Goal: Communication & Community: Answer question/provide support

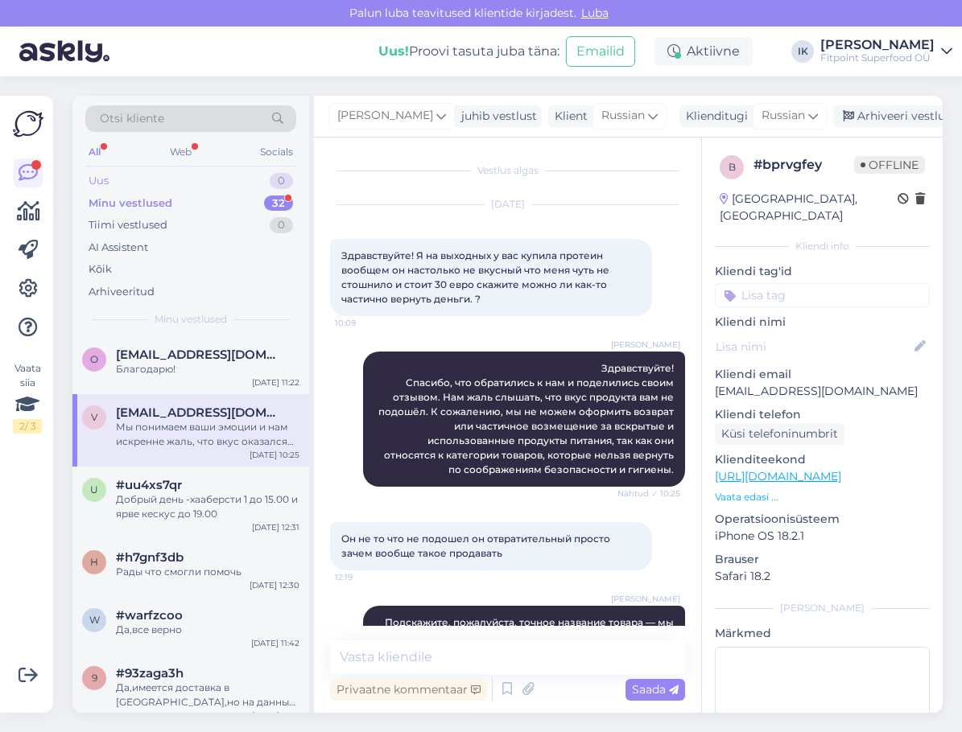
scroll to position [416, 0]
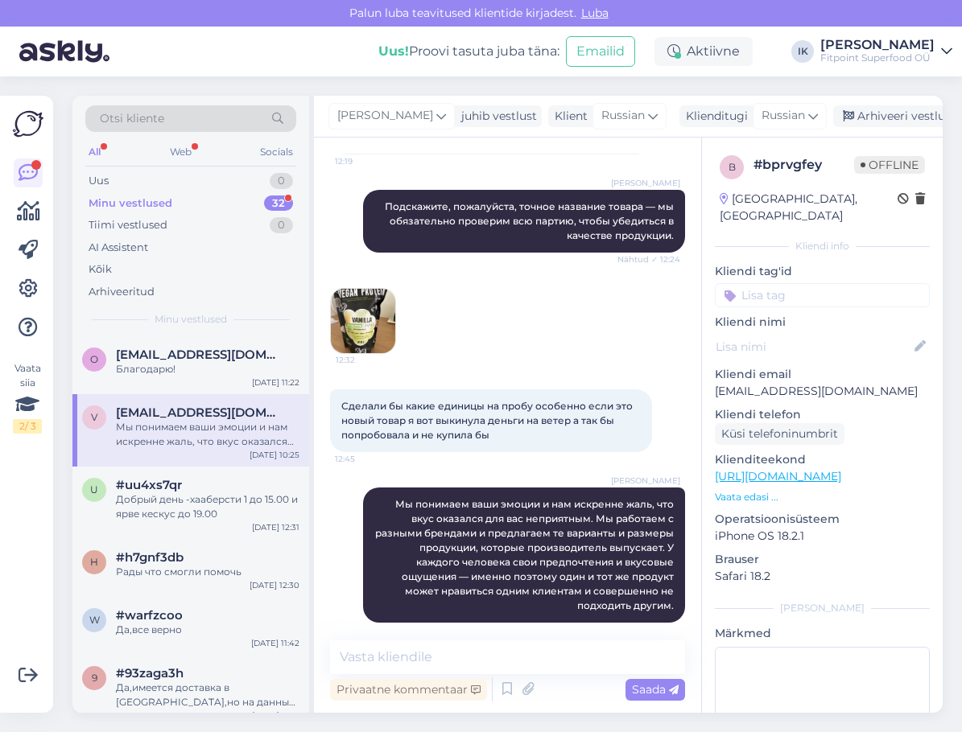
click at [230, 201] on div "Minu vestlused 32" at bounding box center [190, 203] width 211 height 23
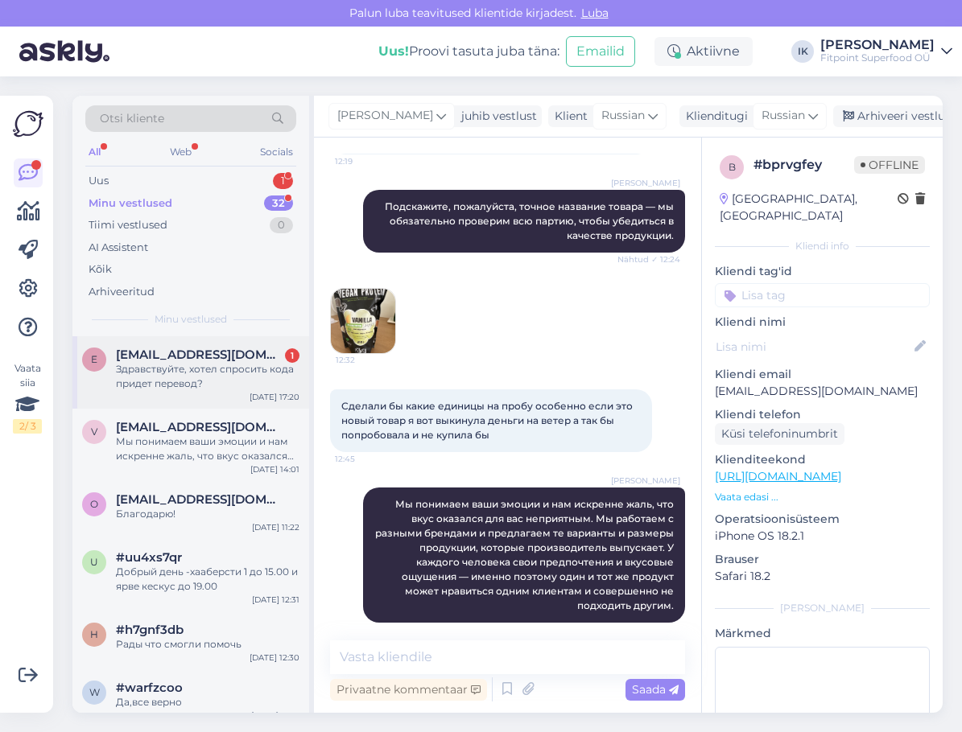
click at [237, 379] on div "Здравствуйте, хотел спросить кода придет перевод?" at bounding box center [207, 376] width 183 height 29
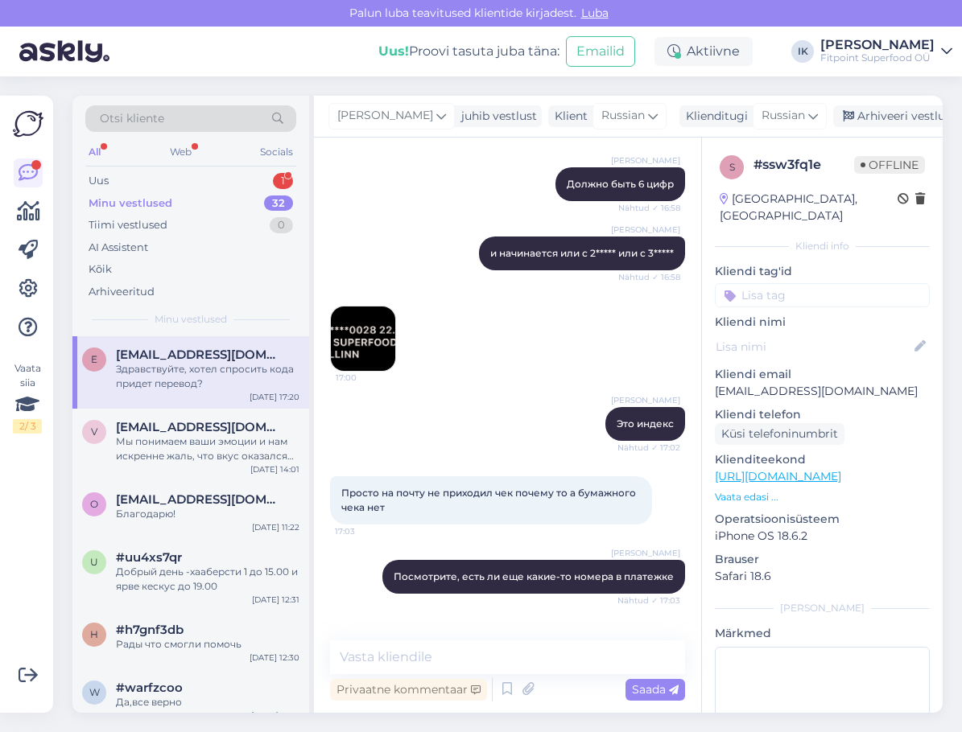
scroll to position [644, 0]
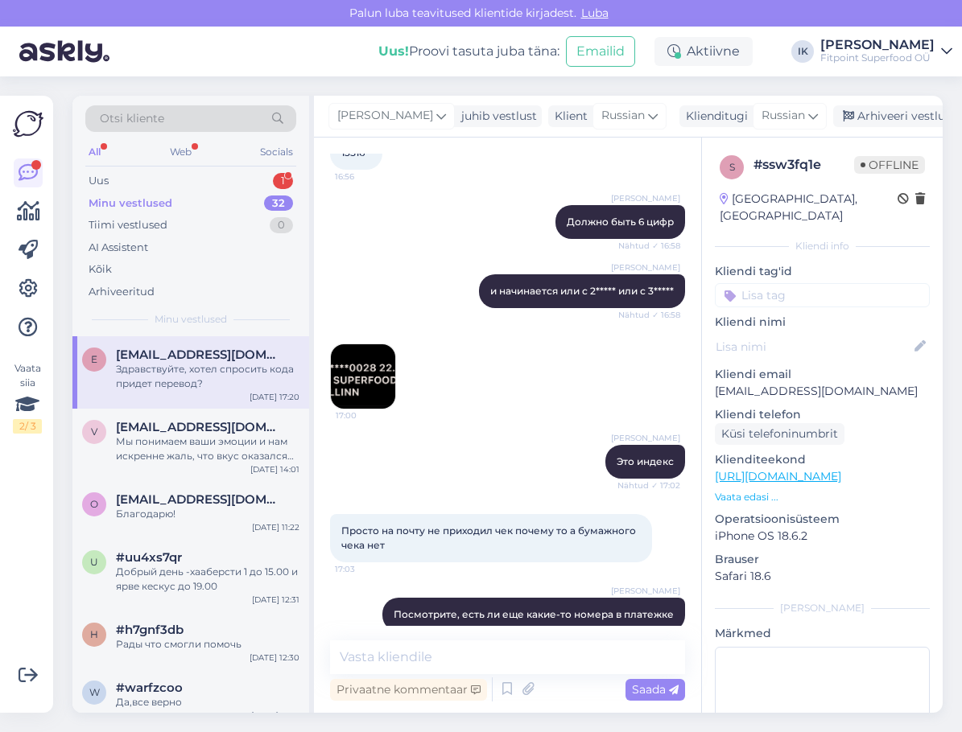
click at [383, 384] on img at bounding box center [363, 376] width 64 height 64
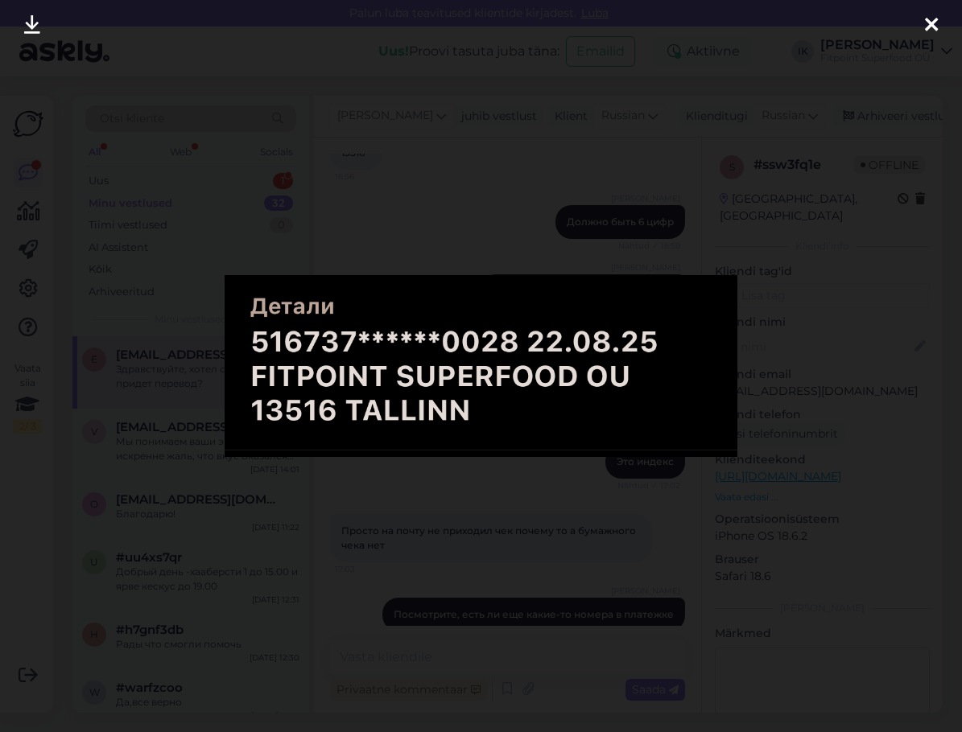
click at [783, 354] on div at bounding box center [481, 366] width 962 height 732
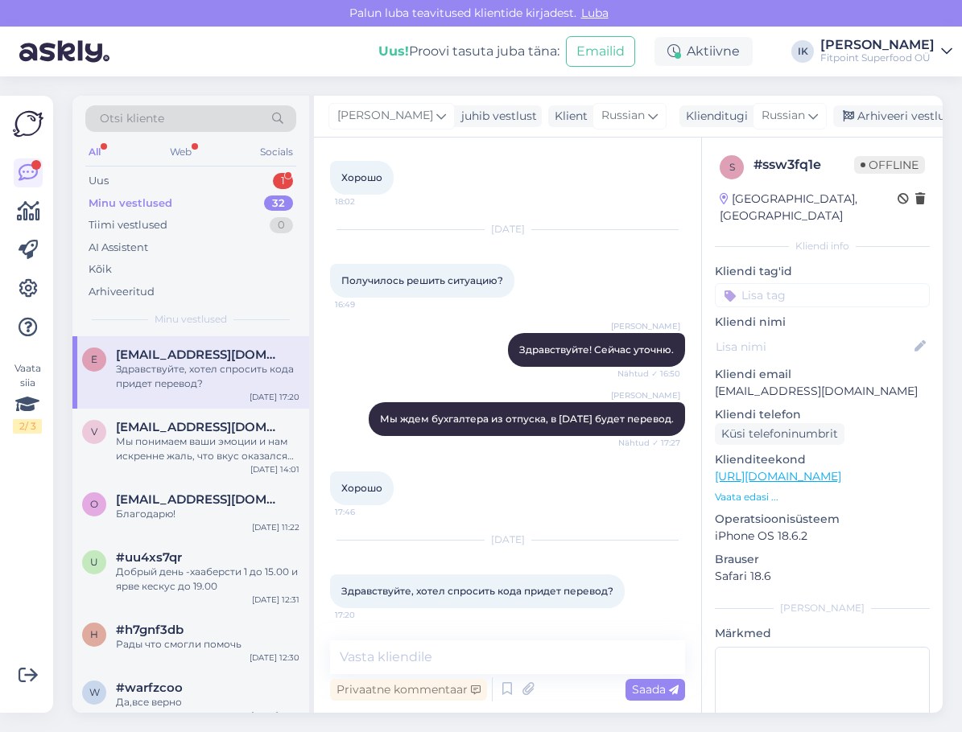
scroll to position [1940, 0]
click at [217, 183] on div "Uus 1" at bounding box center [190, 181] width 211 height 23
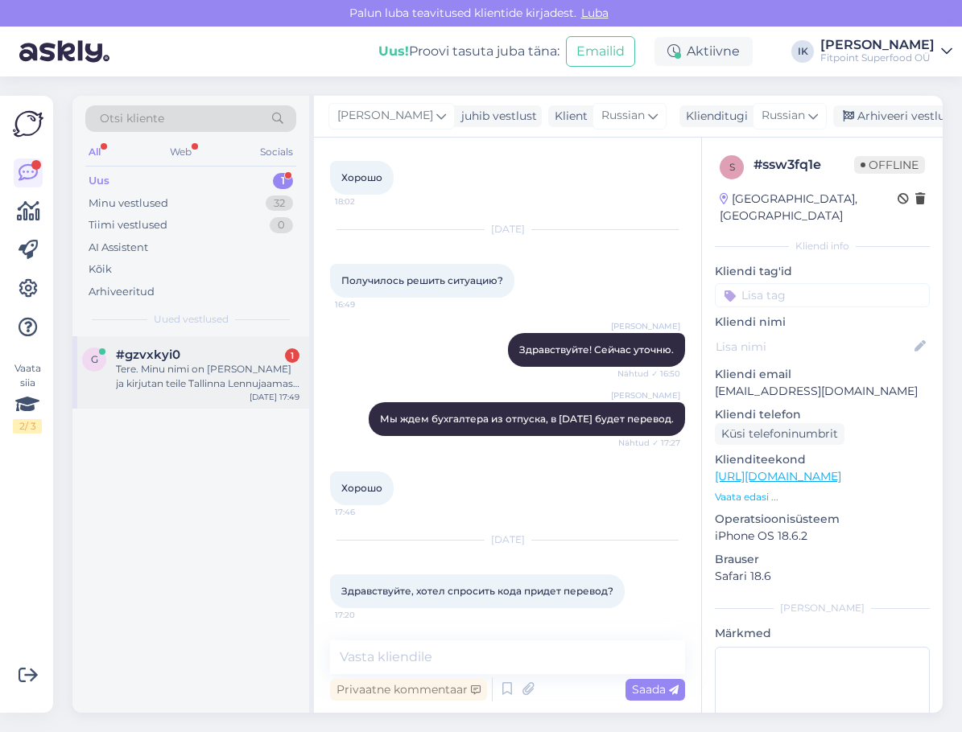
click at [230, 386] on div "Tere. Minu nimi on [PERSON_NAME] ja kirjutan teile Tallinna Lennujaamast ühe ko…" at bounding box center [207, 376] width 183 height 29
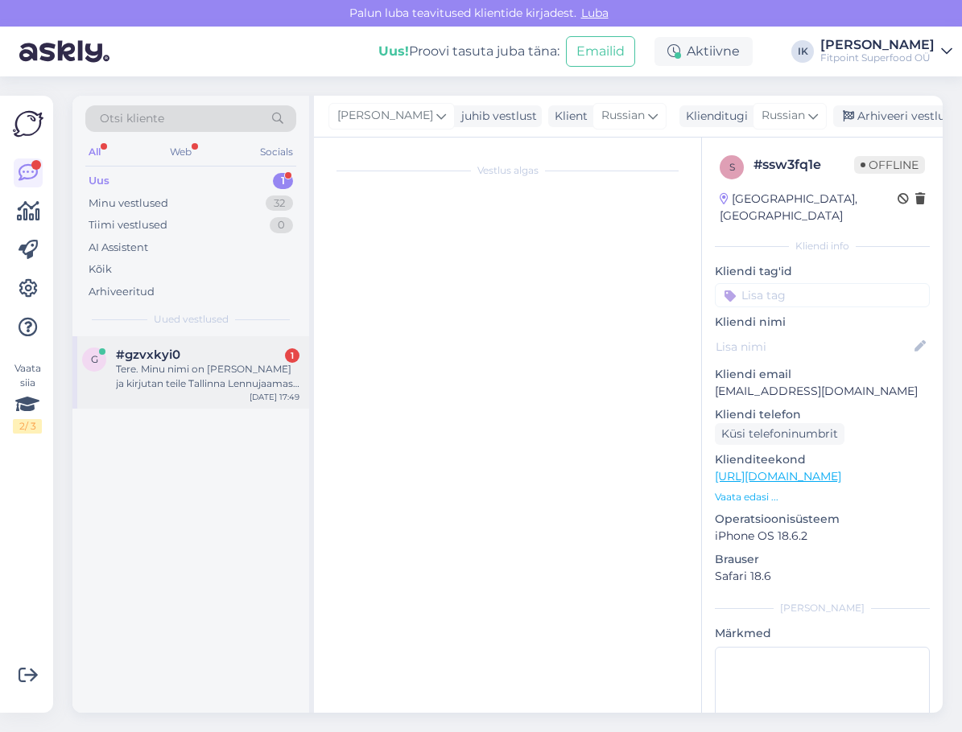
scroll to position [0, 0]
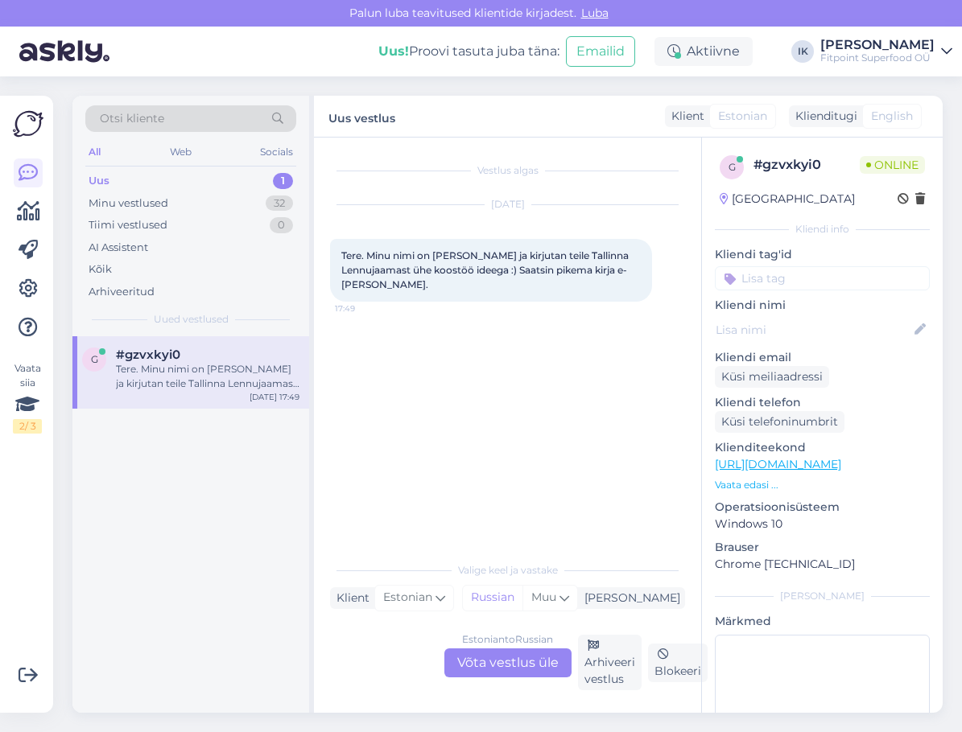
click at [519, 669] on div "Estonian to Russian Võta vestlus üle" at bounding box center [507, 663] width 127 height 29
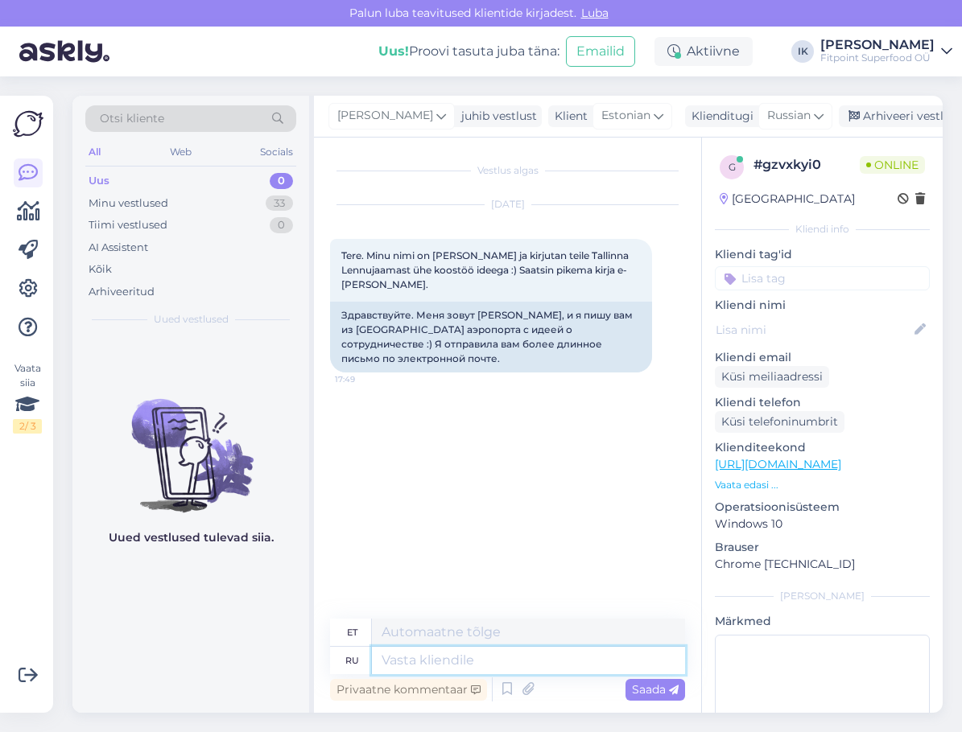
click at [544, 658] on textarea at bounding box center [528, 660] width 313 height 27
type textarea "Здравствуйте!"
type textarea "Tere!"
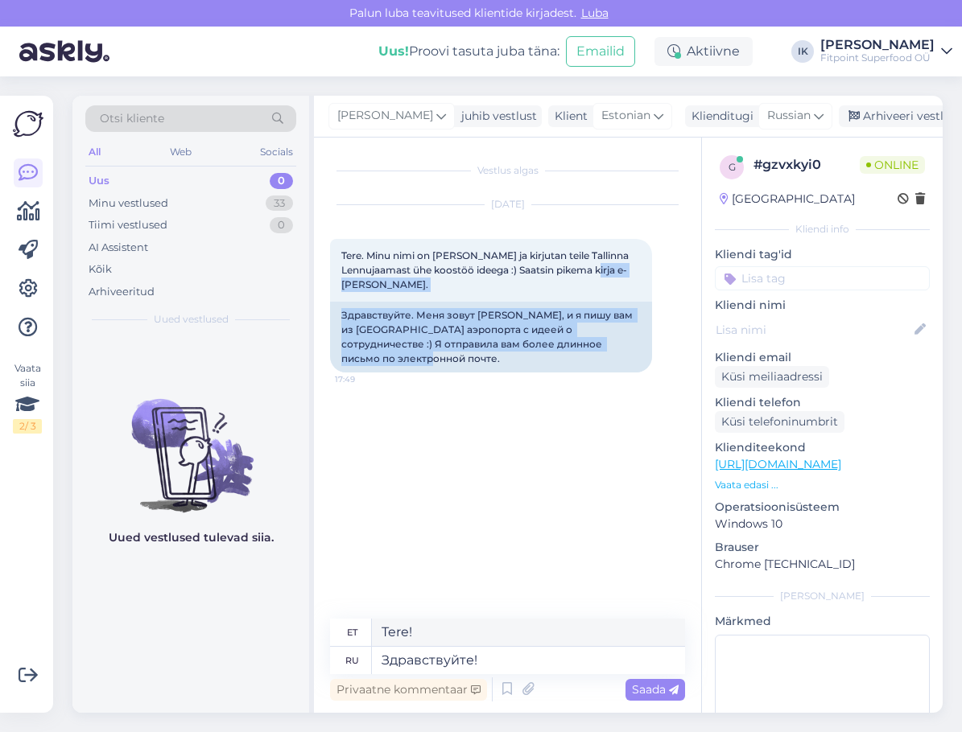
drag, startPoint x: 321, startPoint y: 311, endPoint x: 326, endPoint y: 300, distance: 12.3
click at [326, 300] on div "Vestlus algas [DATE] Tere. Minu nimi on [PERSON_NAME] ja kirjutan teile Tallinn…" at bounding box center [507, 425] width 387 height 575
copy div "[PERSON_NAME]. 17:49 Здравствуйте. Меня зовут [PERSON_NAME], и я пишу вам из [G…"
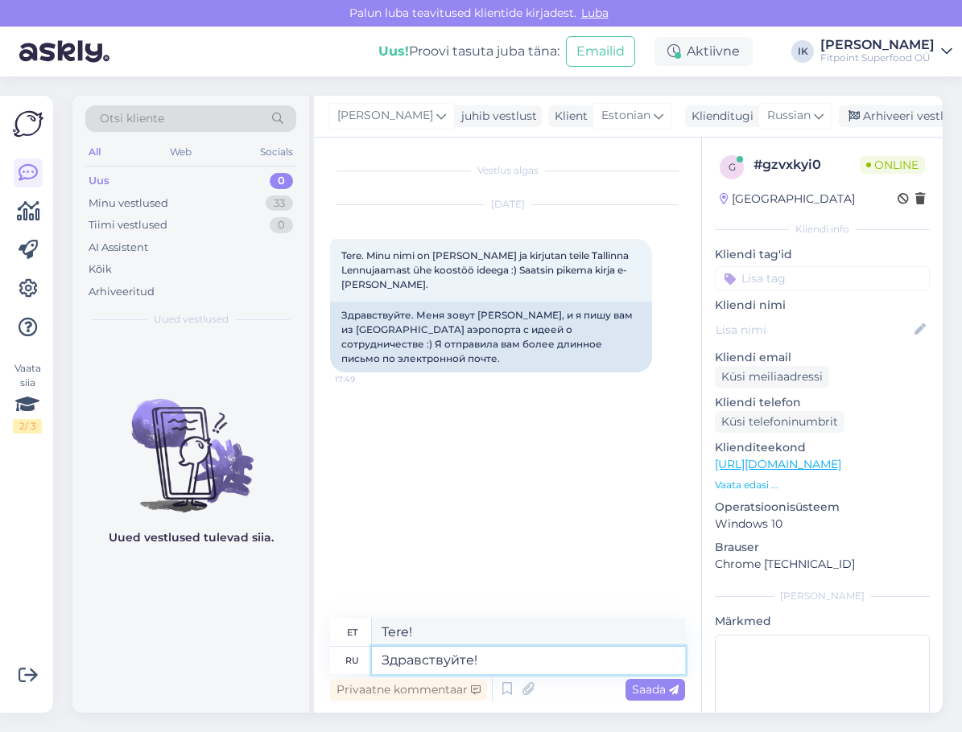
drag, startPoint x: 574, startPoint y: 652, endPoint x: 349, endPoint y: 647, distance: 224.6
click at [349, 647] on div "ru Здравствуйте!" at bounding box center [507, 660] width 355 height 27
paste textarea ", [PERSON_NAME]! Спасибо за ваше письмо и за интерес к сотрудничеству. Мы получ…"
type textarea "Здравствуйте, [PERSON_NAME]! Спасибо за ваше письмо и за интерес к сотрудничест…"
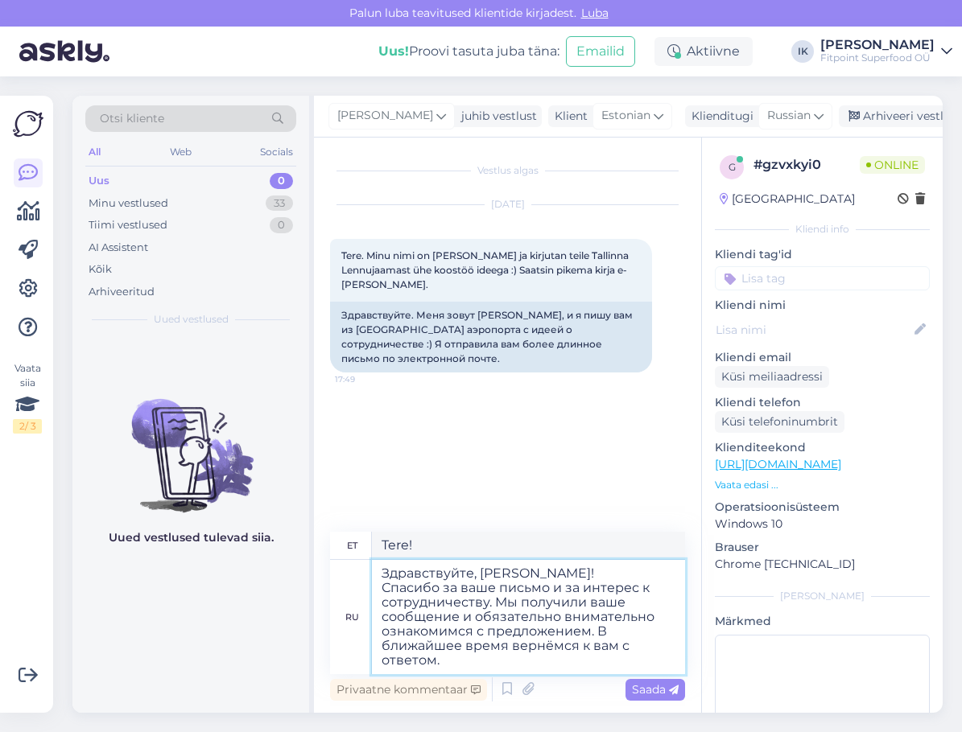
type textarea "[PERSON_NAME]! Täname teid kirja ja koostööhuvi eest. Oleme teie sõnumi kätte s…"
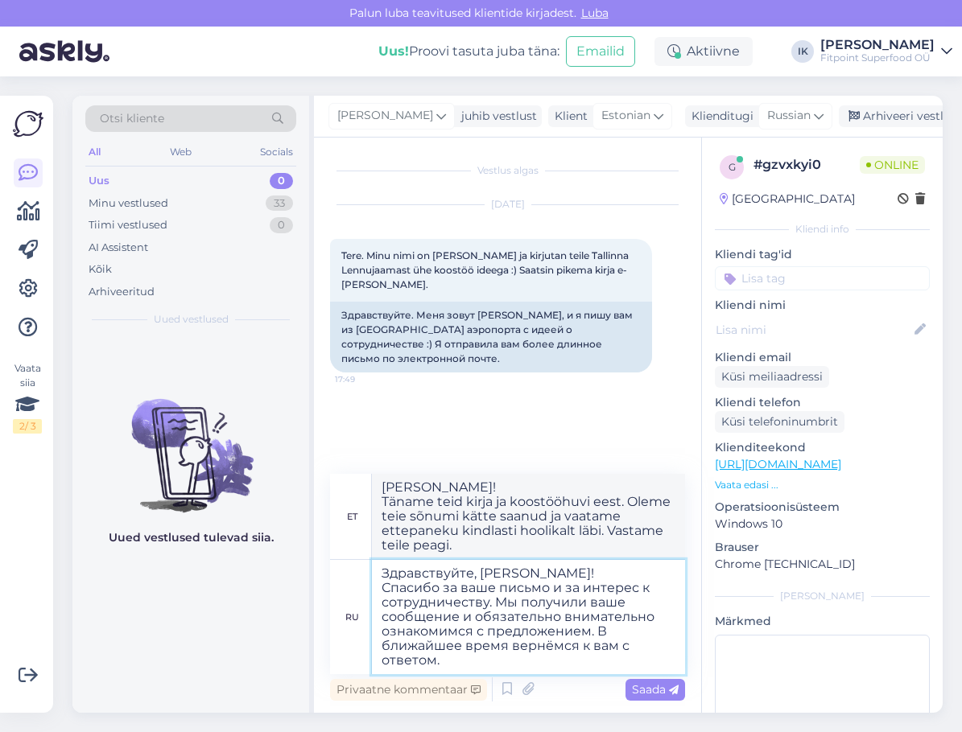
drag, startPoint x: 539, startPoint y: 656, endPoint x: 591, endPoint y: 630, distance: 58.3
click at [591, 630] on textarea "Здравствуйте, [PERSON_NAME]! Спасибо за ваше письмо и за интерес к сотрудничест…" at bounding box center [528, 617] width 313 height 114
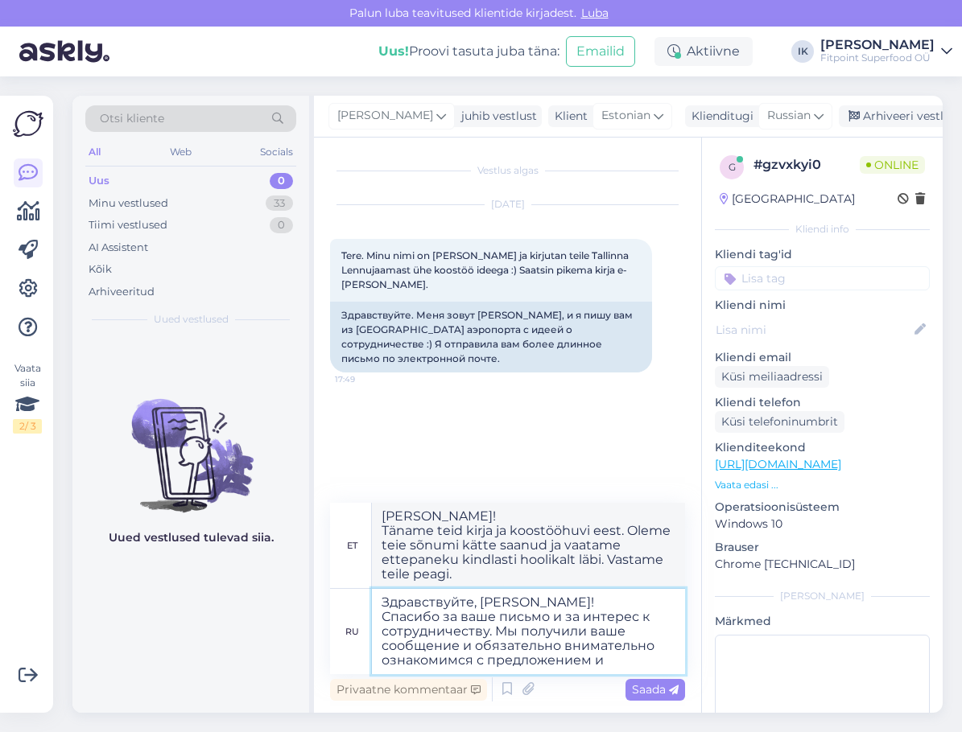
type textarea "Здравствуйте, [PERSON_NAME]! Спасибо за ваше письмо и за интерес к сотрудничест…"
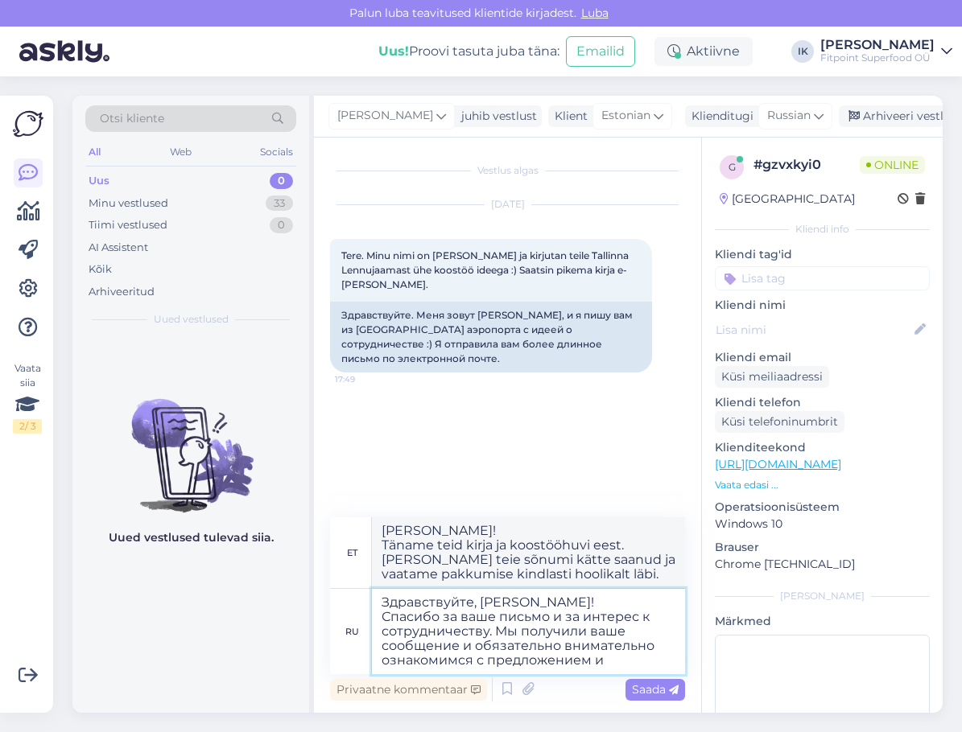
type textarea "[PERSON_NAME]! Täname teid kirja ja koostööhuvi eest. Oleme teie sõnumi kätte s…"
type textarea "Здравствуйте, [PERSON_NAME]! Спасибо за ваше письмо и за интерес к сотрудничест…"
type textarea "[PERSON_NAME]! Täname teid kirja ja koostööhuvi eest. Oleme teie sõnumi kätte s…"
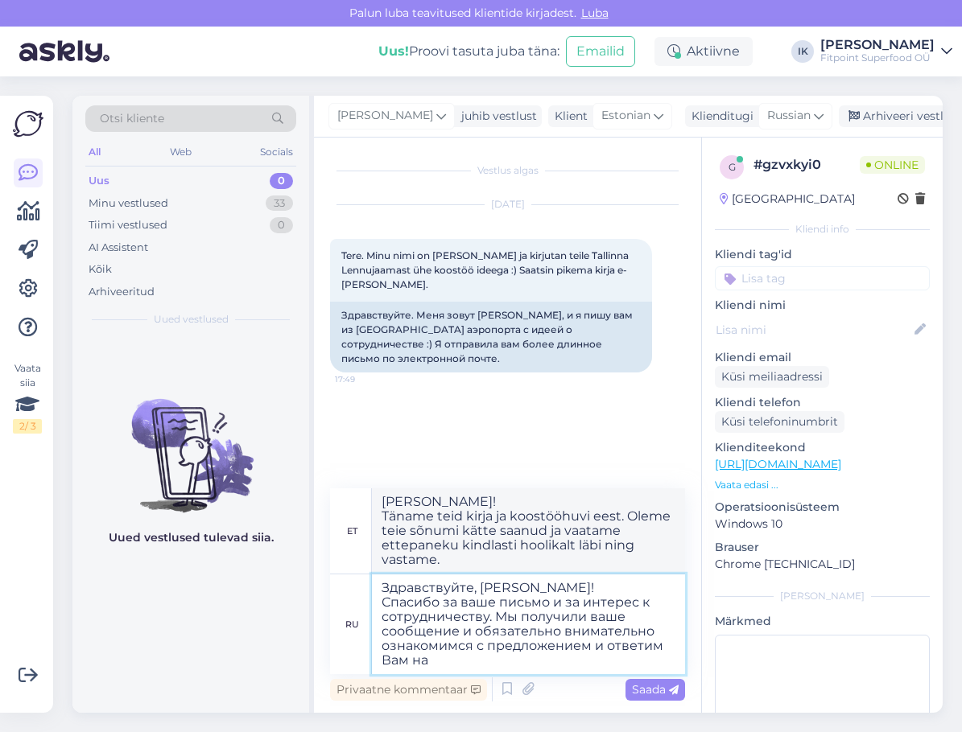
type textarea "Здравствуйте, [PERSON_NAME]! Спасибо за ваше письмо и за интерес к сотрудничест…"
type textarea "[PERSON_NAME]! Täname teid kirja ja koostööhuvi eest. Oleme teie sõnumi kätte s…"
type textarea "Здравствуйте, [PERSON_NAME]! Спасибо за ваше письмо и за интерес к сотрудничест…"
type textarea "[PERSON_NAME]! Täname teid kirja ja koostööhuvi eest. Oleme teie sõnumi kätte s…"
type textarea "Здравствуйте, [PERSON_NAME]! Спасибо за ваше письмо и за интерес к сотрудничест…"
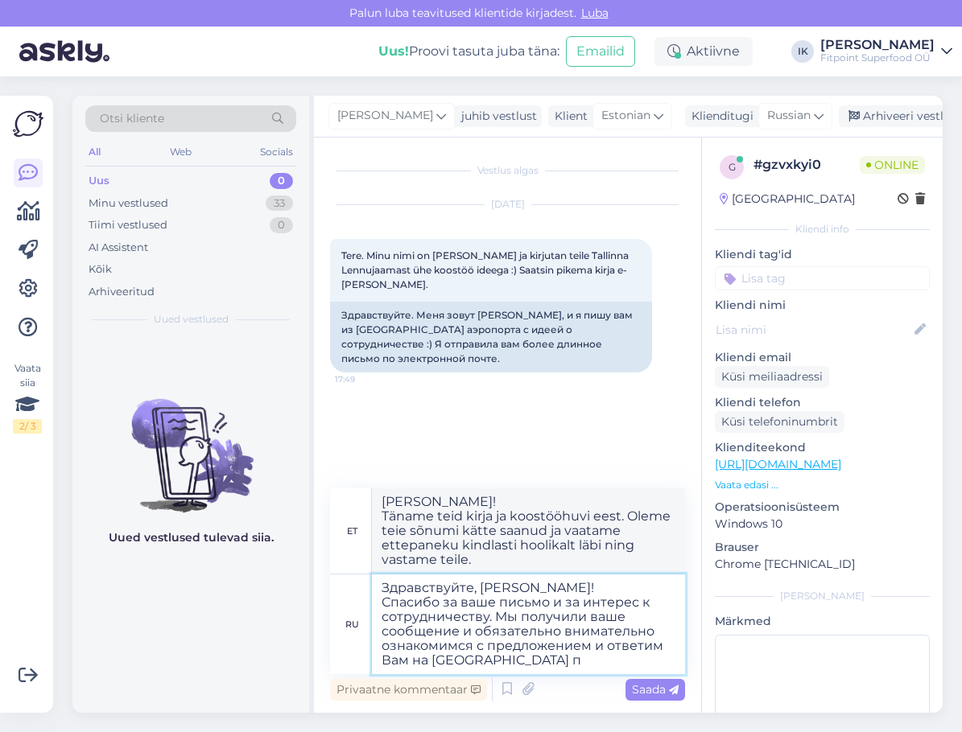
type textarea "[PERSON_NAME]! Täname teid kirja ja koostööhuvi eest. Oleme teie sõnumi kätte s…"
type textarea "Здравствуйте, [PERSON_NAME]! Спасибо за ваше письмо и за интерес к сотрудничест…"
type textarea "[PERSON_NAME]! Täname teid kirja ja koostööhuvi eest. [PERSON_NAME] teie sõnumi…"
type textarea "Здравствуйте, [PERSON_NAME]! Спасибо за ваше письмо и за интерес к сотрудничест…"
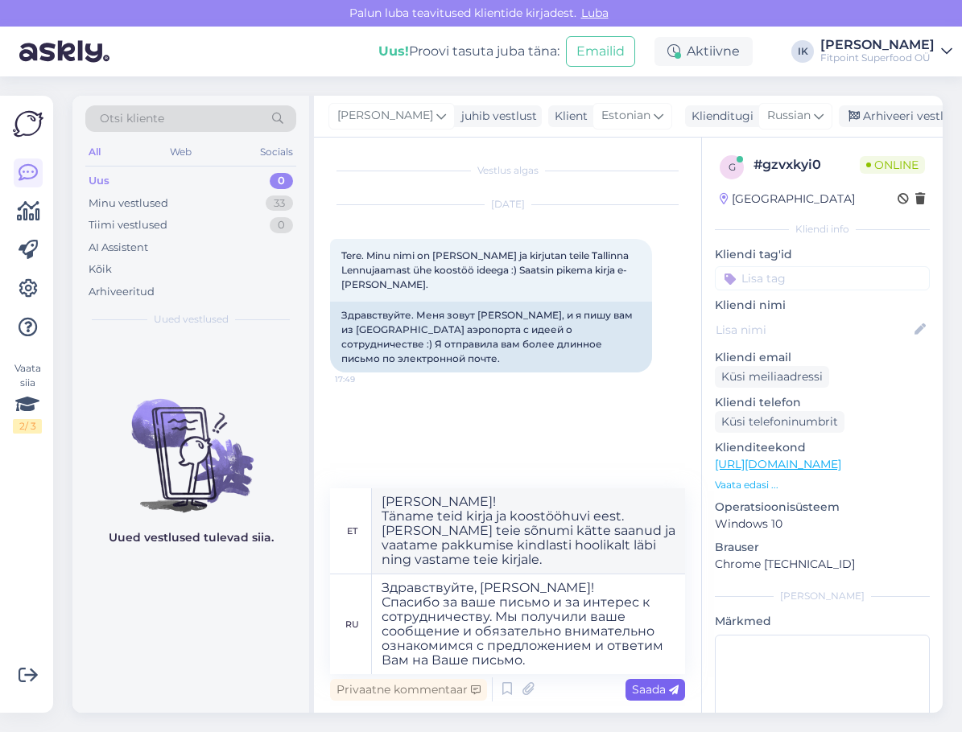
click at [640, 684] on span "Saada" at bounding box center [655, 689] width 47 height 14
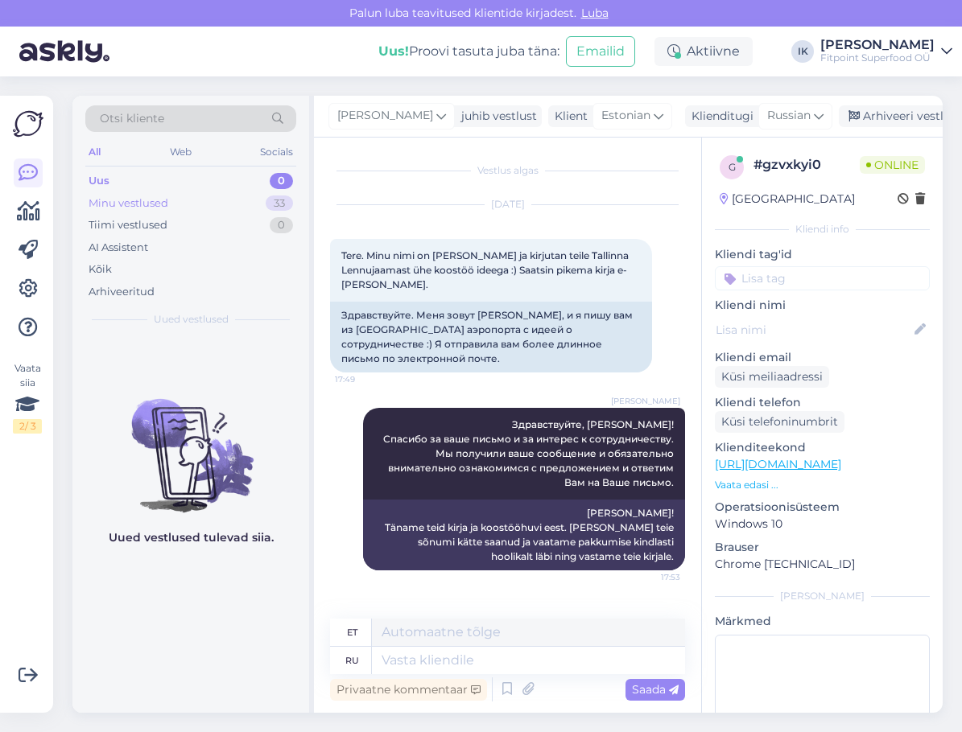
click at [213, 205] on div "Minu vestlused 33" at bounding box center [190, 203] width 211 height 23
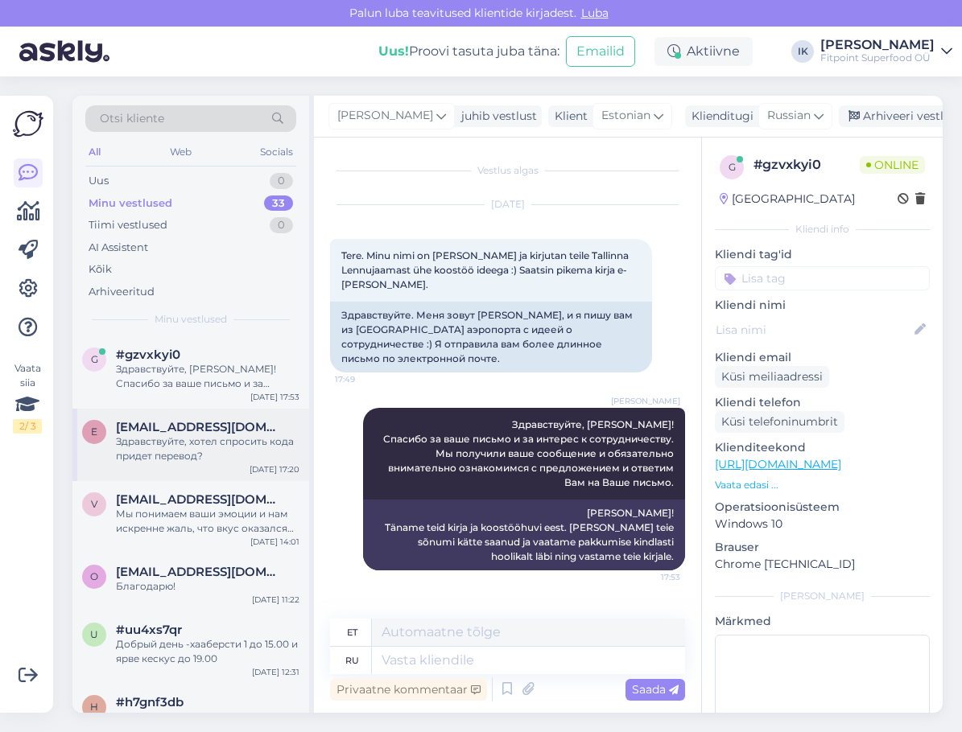
click at [250, 455] on div "Здравствуйте, хотел спросить кода придет перевод?" at bounding box center [207, 449] width 183 height 29
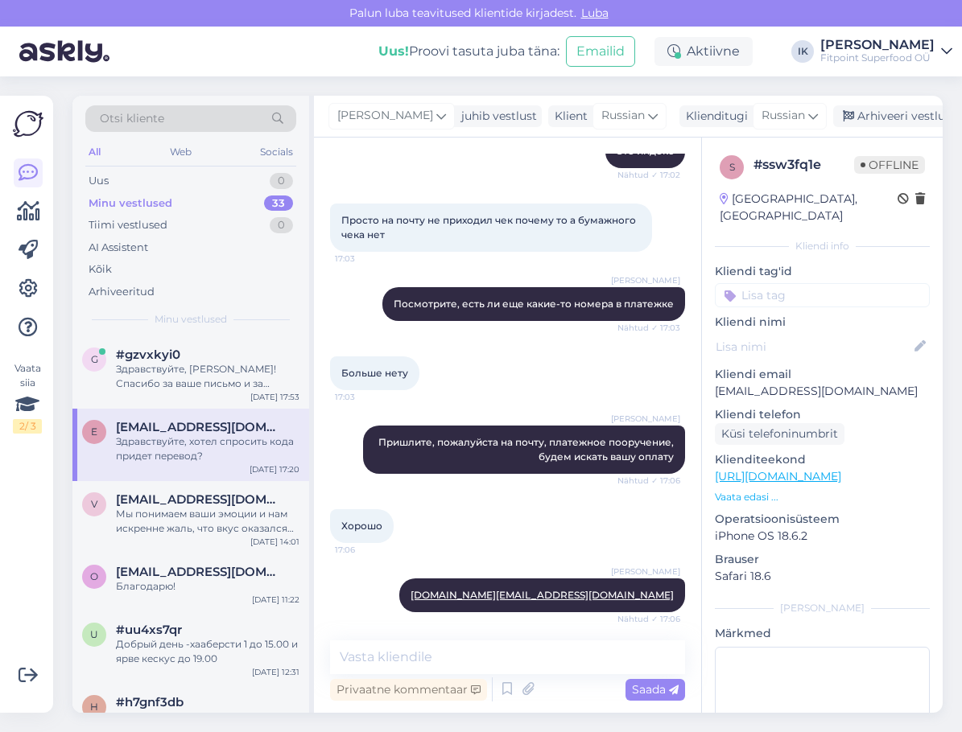
scroll to position [814, 0]
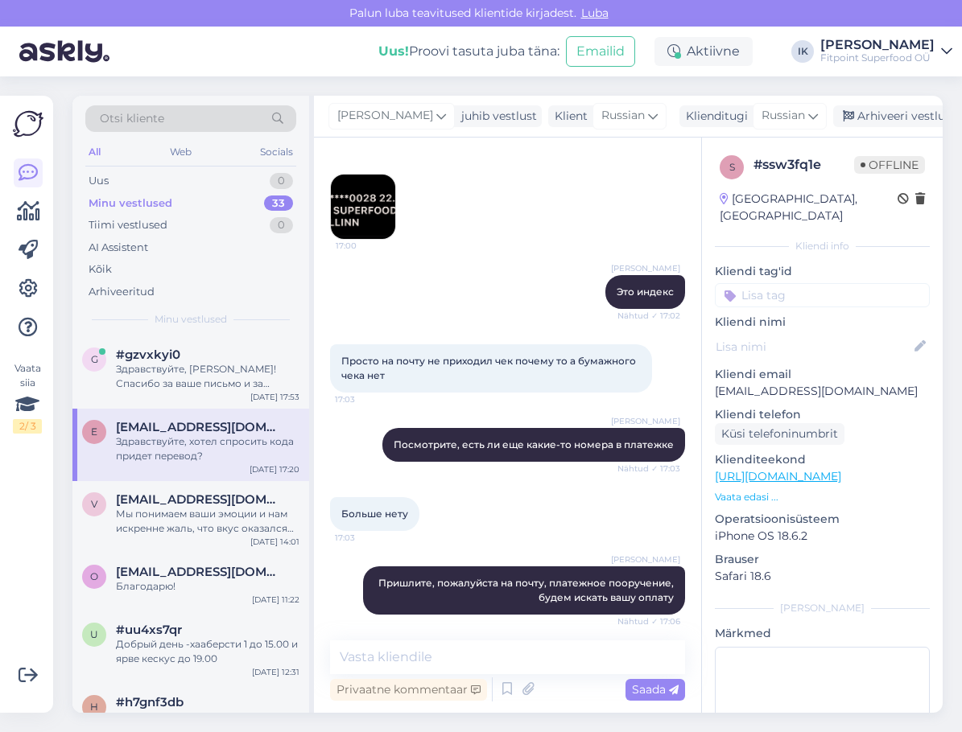
click at [370, 208] on img at bounding box center [363, 207] width 64 height 64
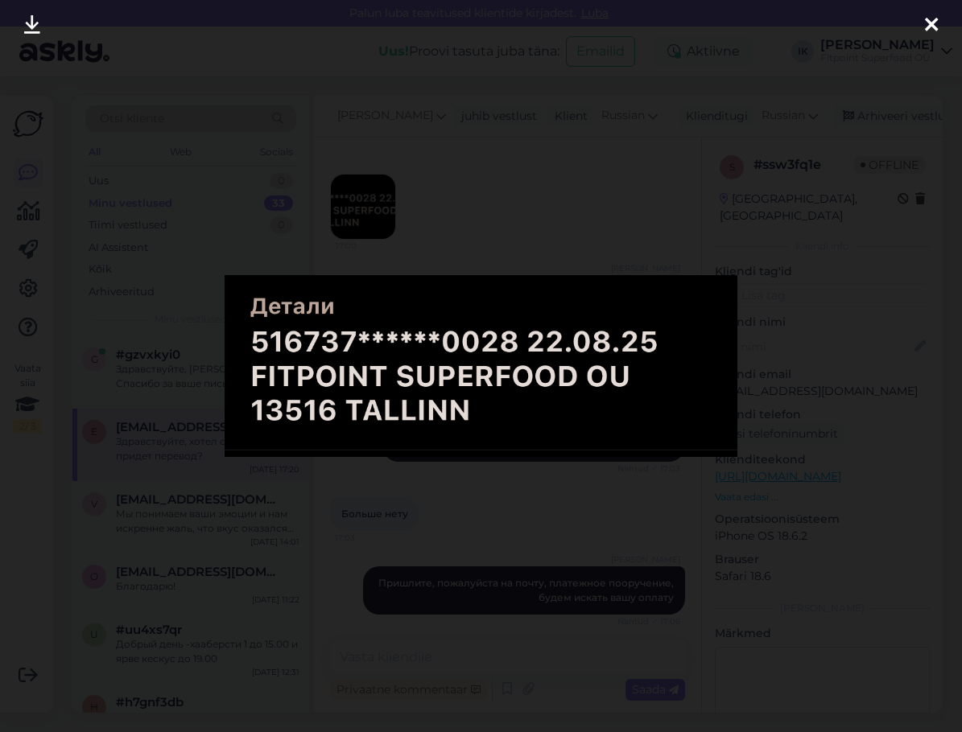
click at [488, 520] on div at bounding box center [481, 366] width 962 height 732
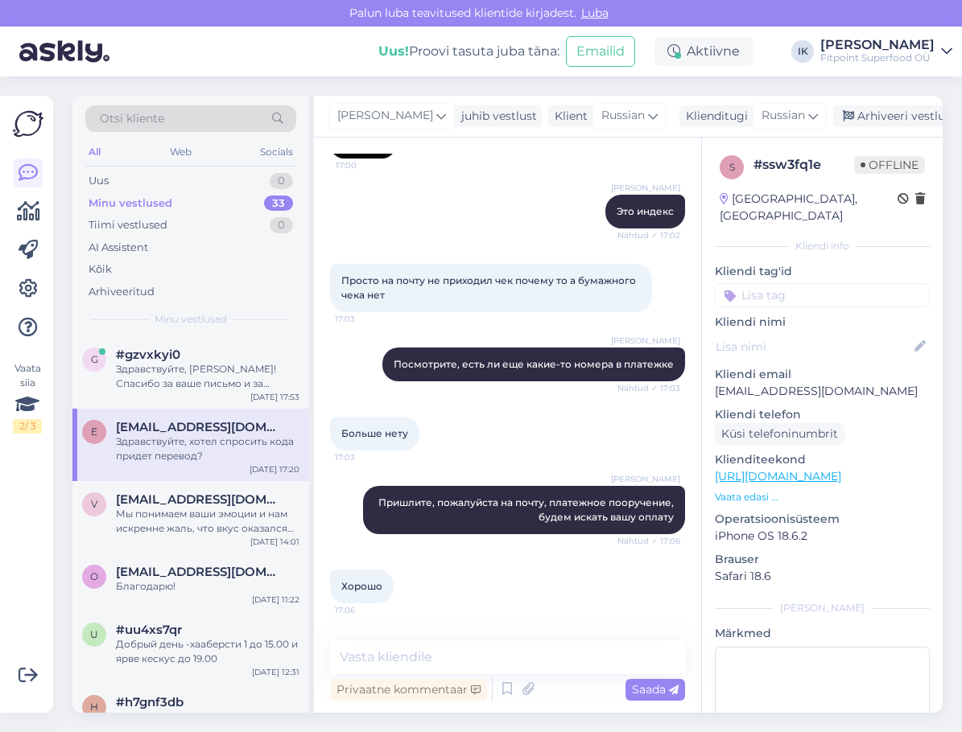
scroll to position [1377, 0]
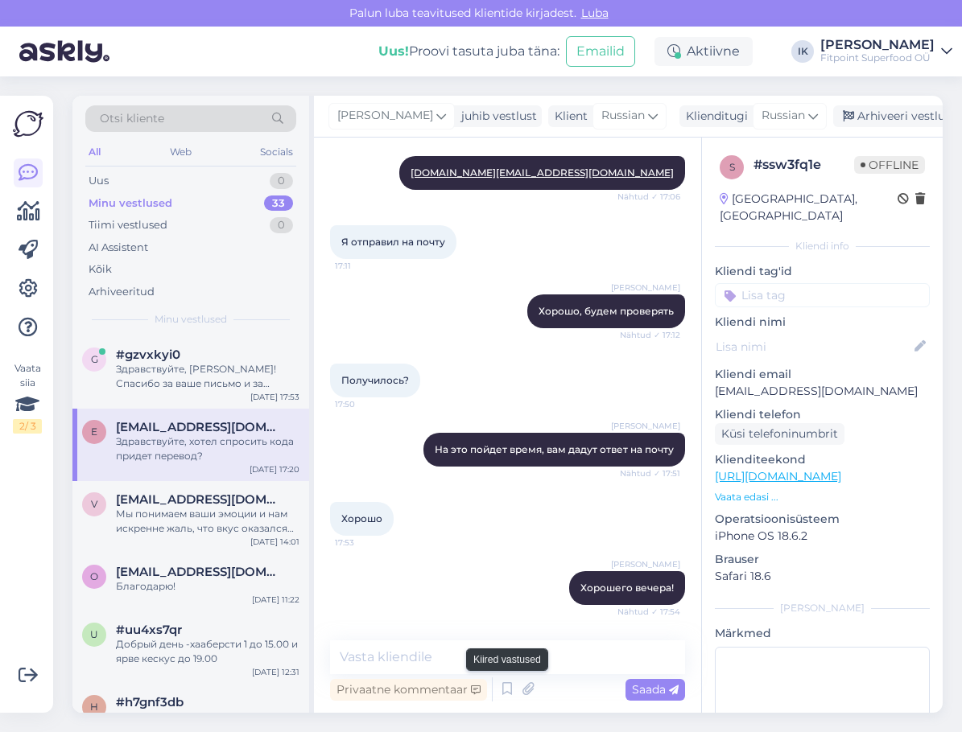
drag, startPoint x: 501, startPoint y: 679, endPoint x: 510, endPoint y: 657, distance: 23.5
click at [501, 678] on icon at bounding box center [506, 690] width 19 height 24
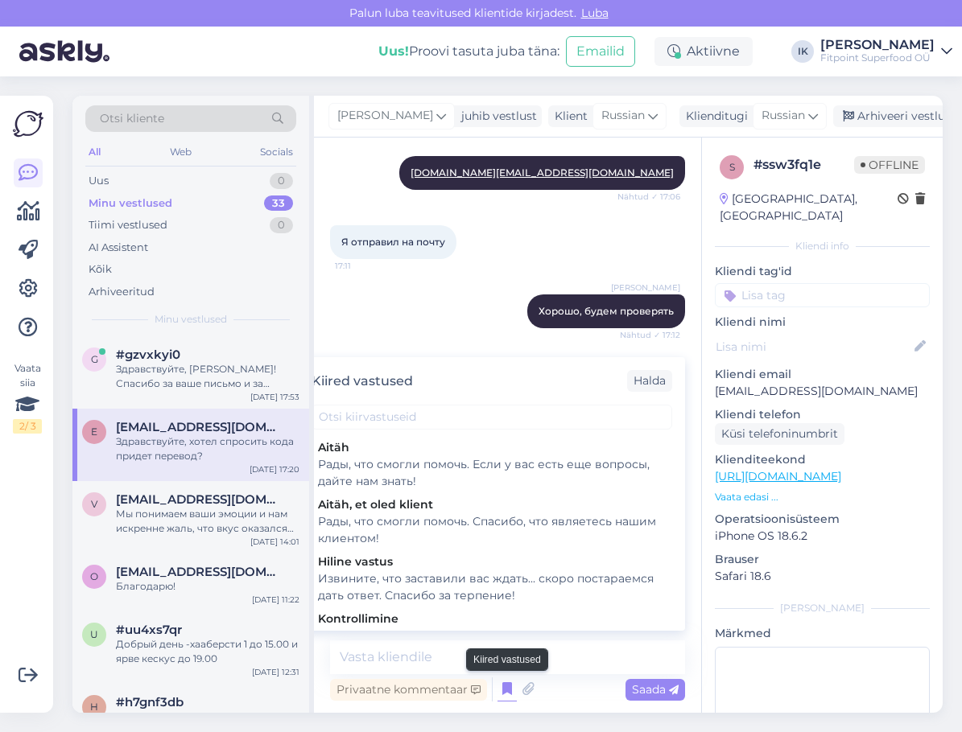
click at [506, 690] on icon at bounding box center [506, 690] width 19 height 24
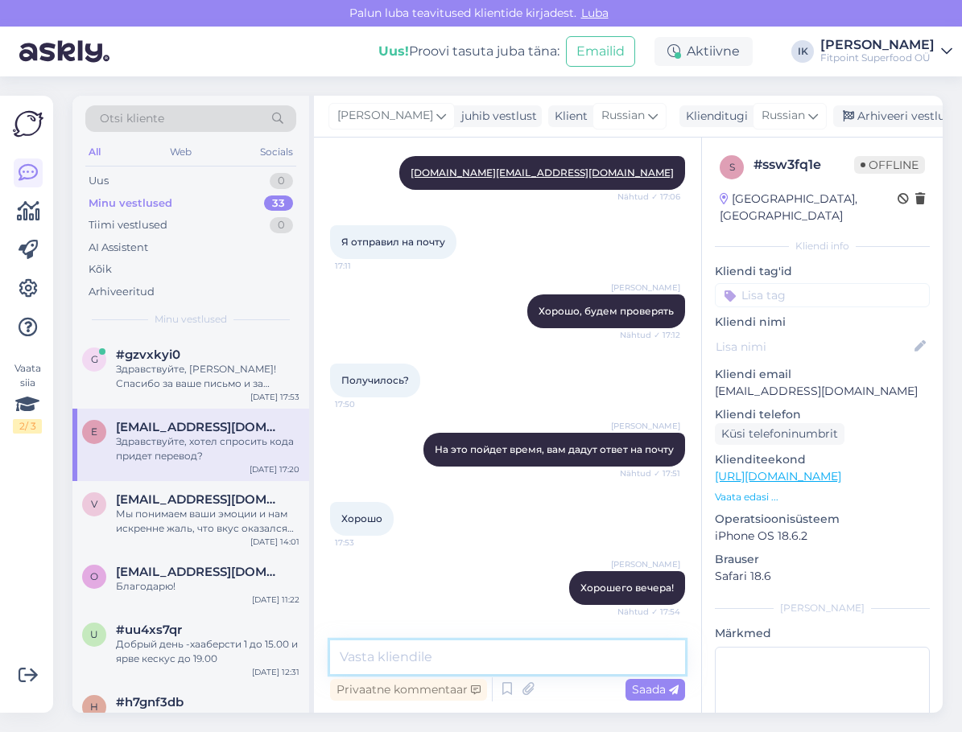
click at [515, 662] on textarea at bounding box center [507, 658] width 355 height 34
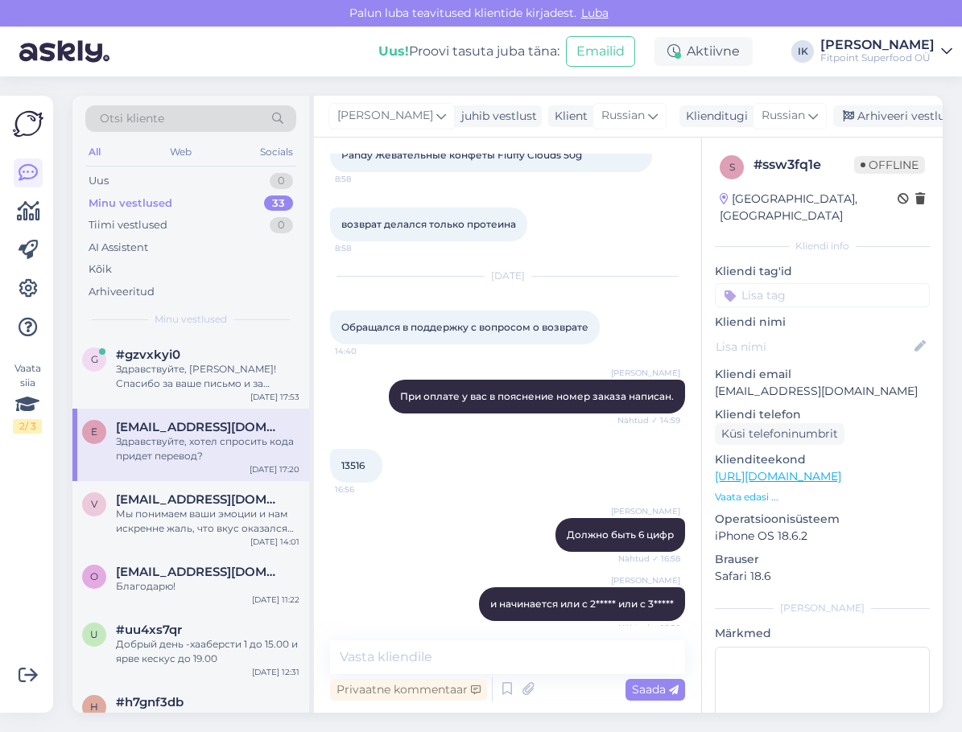
scroll to position [653, 0]
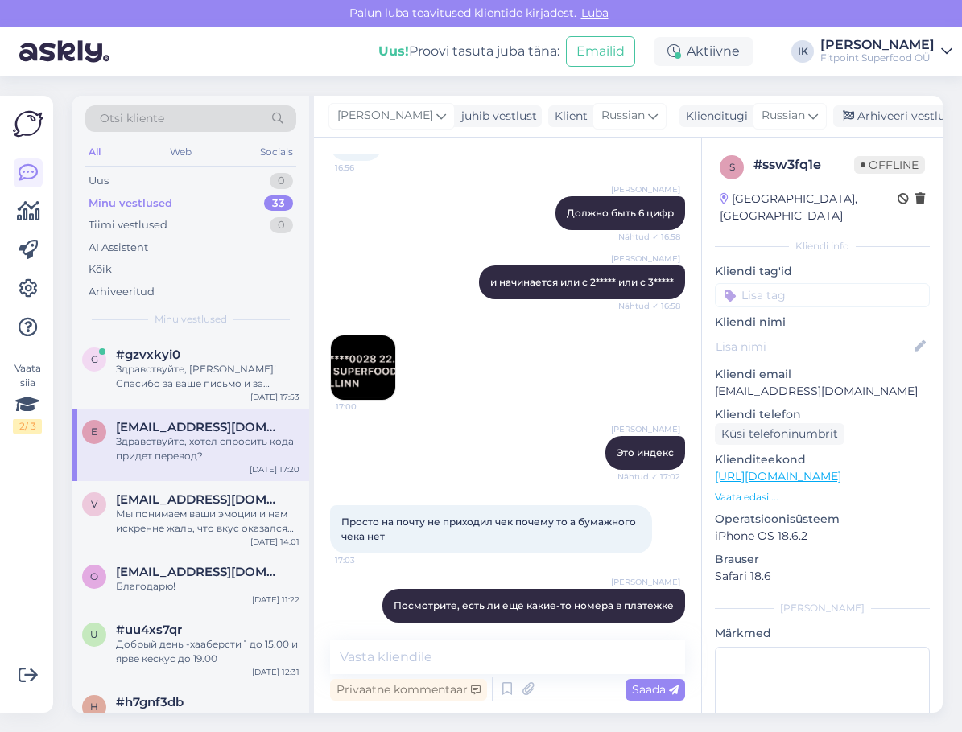
click at [389, 394] on img at bounding box center [363, 368] width 64 height 64
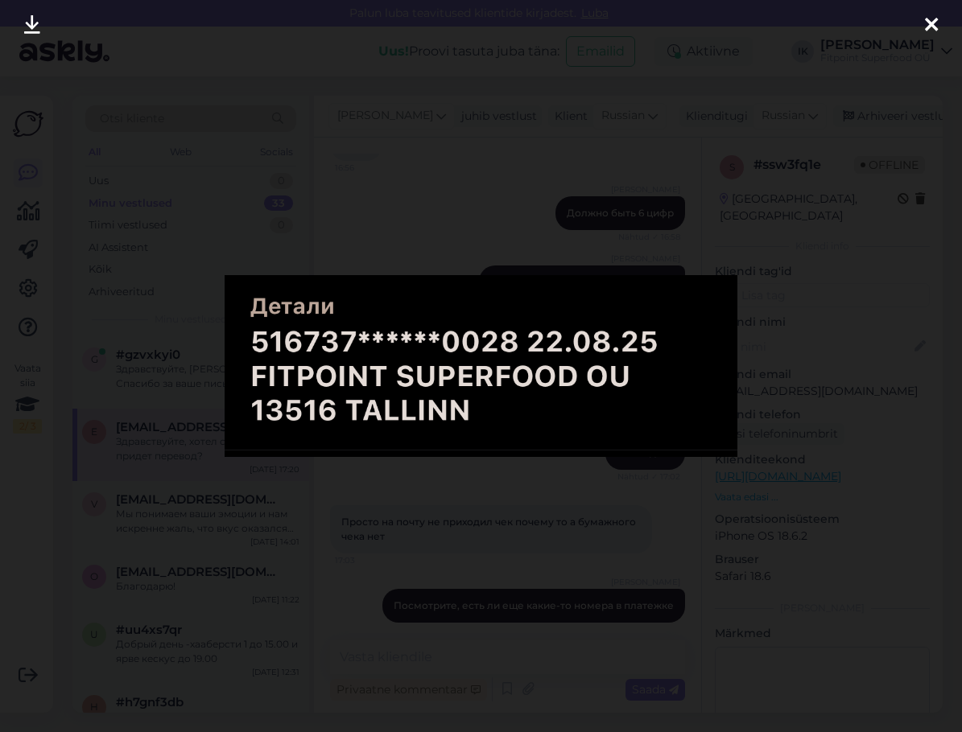
click at [775, 368] on div at bounding box center [481, 366] width 962 height 732
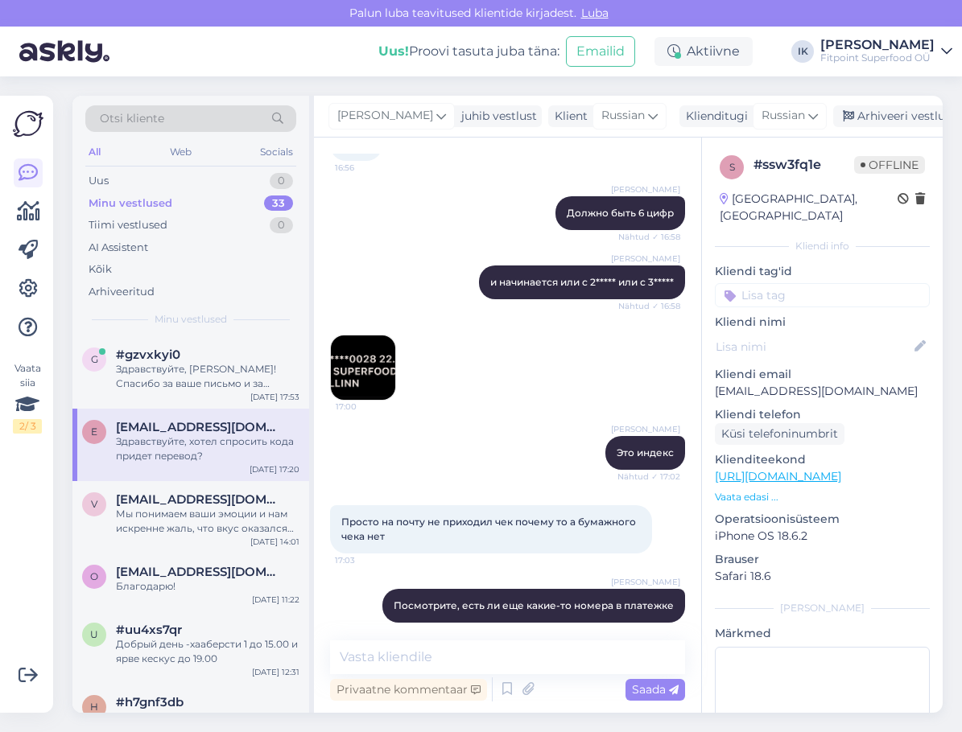
click at [361, 379] on img at bounding box center [363, 368] width 64 height 64
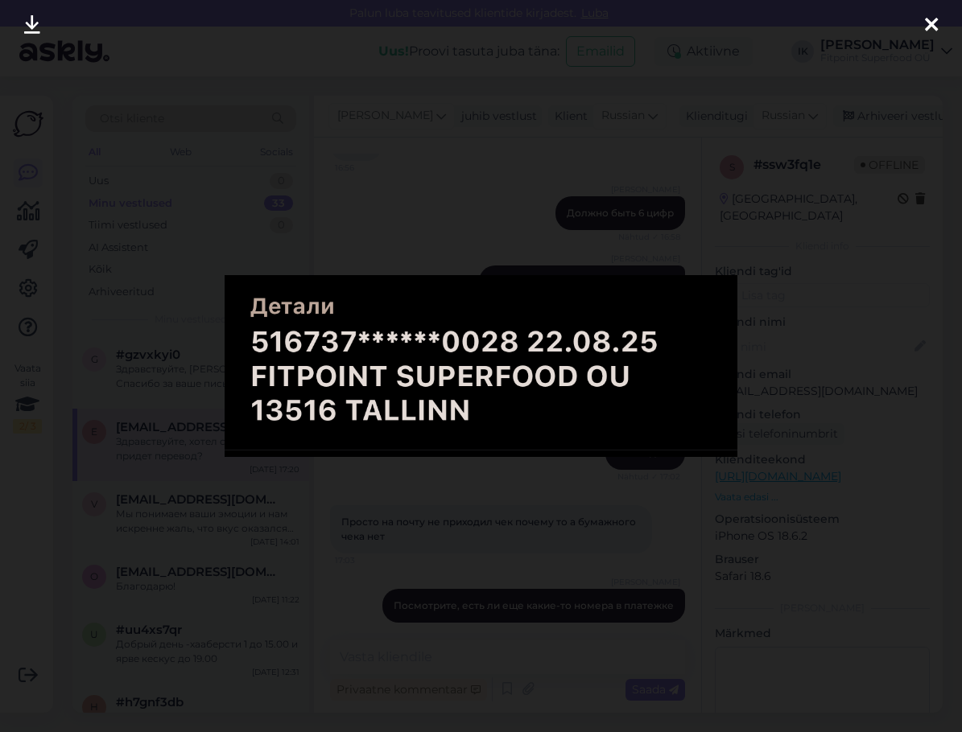
click at [619, 224] on div at bounding box center [481, 366] width 962 height 732
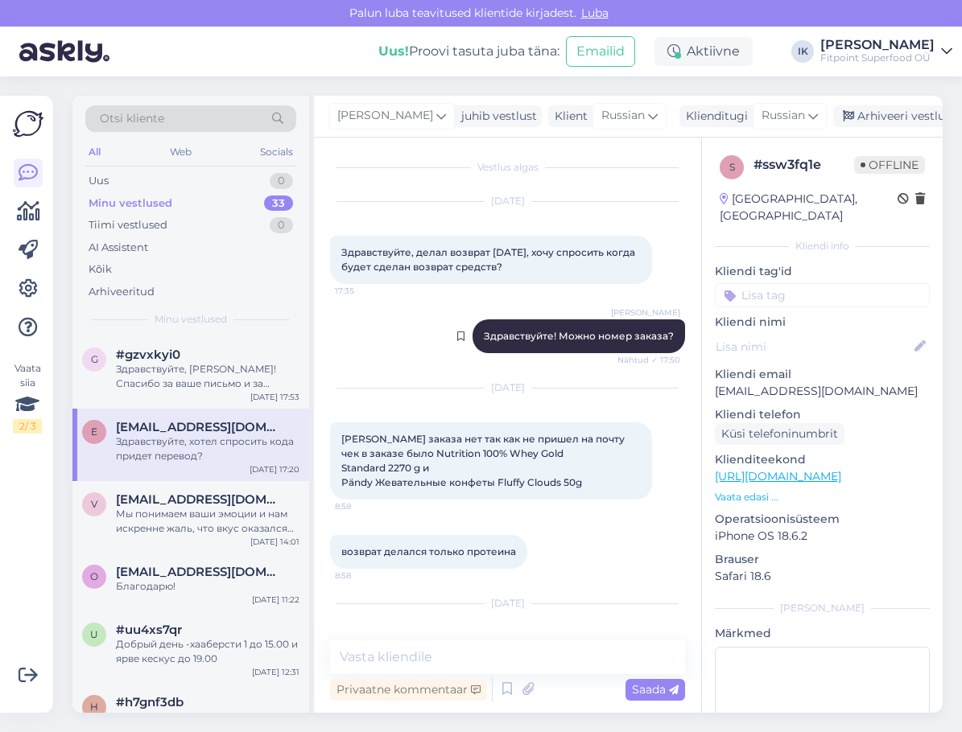
scroll to position [0, 0]
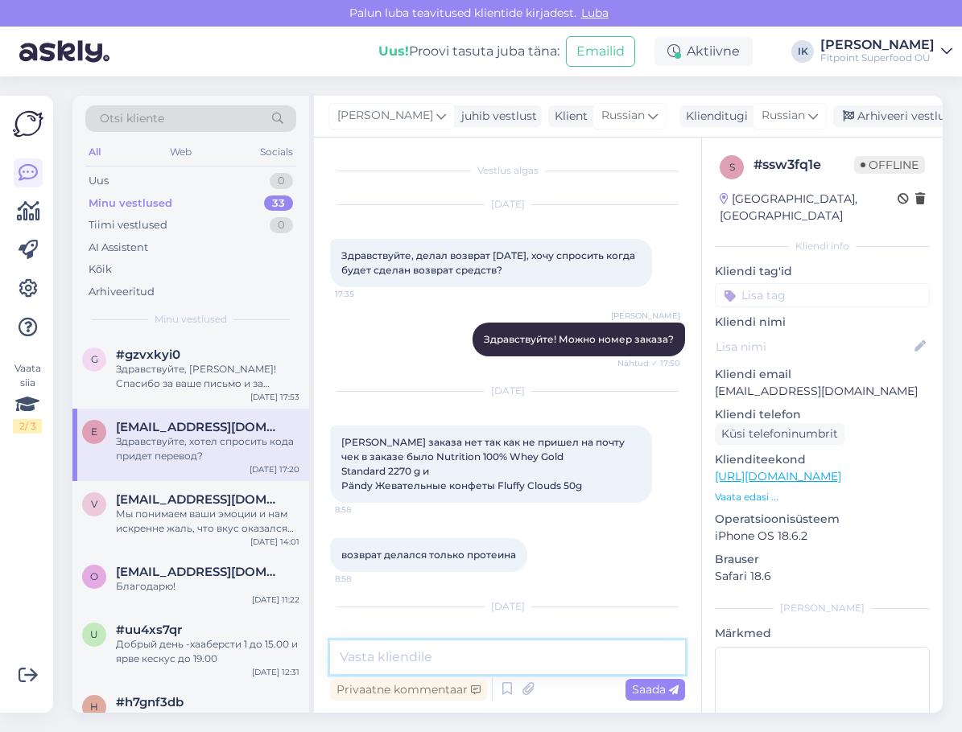
click at [478, 662] on textarea at bounding box center [507, 658] width 355 height 34
type textarea "[PERSON_NAME]"
click at [591, 656] on textarea at bounding box center [507, 658] width 355 height 34
paste textarea "Чтобы мы могли оформить и найти ваш заказ, подскажите, пожалуйста, ваше имя, но…"
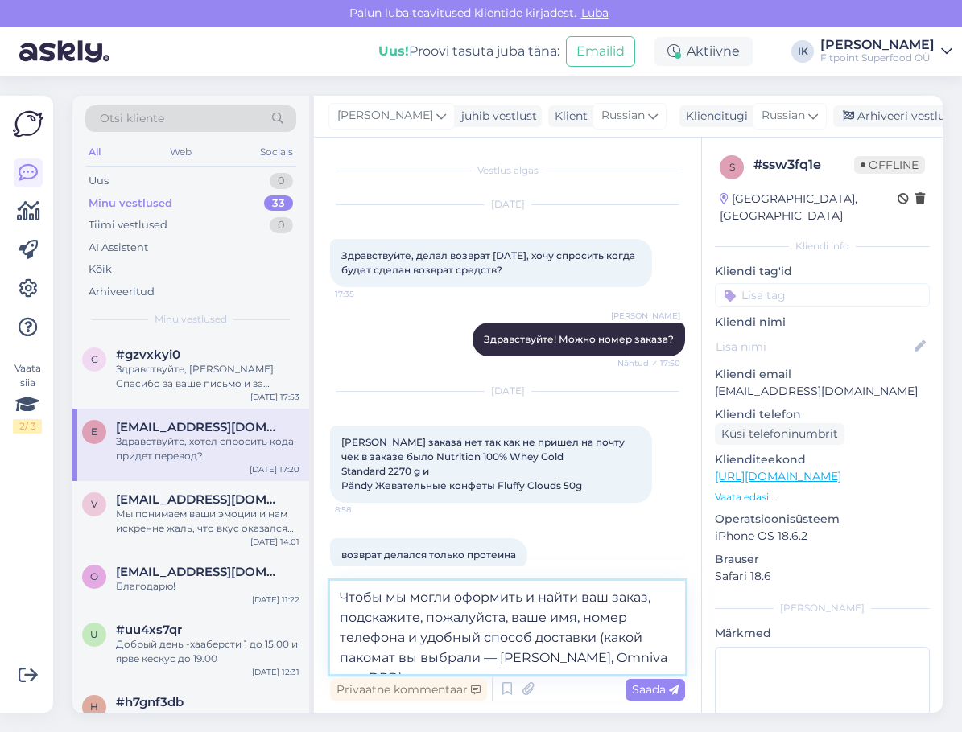
click at [338, 592] on textarea "Чтобы мы могли оформить и найти ваш заказ, подскажите, пожалуйста, ваше имя, но…" at bounding box center [507, 627] width 355 height 93
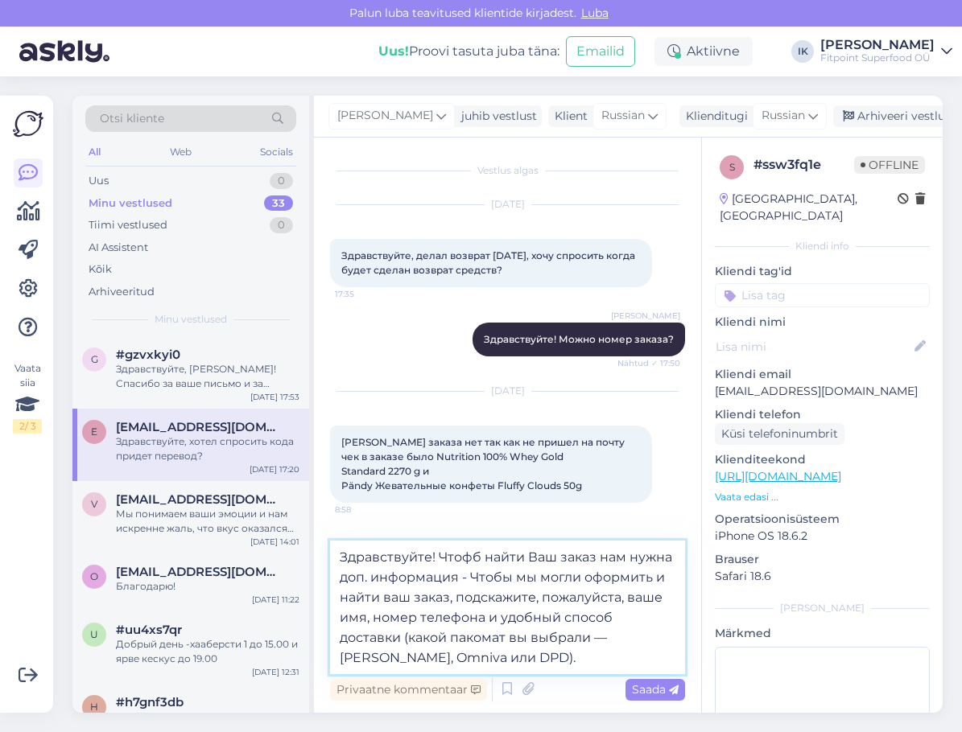
drag, startPoint x: 453, startPoint y: 595, endPoint x: 468, endPoint y: 574, distance: 25.4
click at [468, 574] on textarea "Здравствуйте! Чтофб найти Ваш заказ нам нужна доп. информация - Чтобы мы могли …" at bounding box center [507, 608] width 355 height 134
click at [551, 652] on textarea "Здравствуйте! Чтофб найти Ваш заказ нам нужна доп. информация - подскажите, пож…" at bounding box center [507, 617] width 355 height 113
drag, startPoint x: 599, startPoint y: 616, endPoint x: 538, endPoint y: 619, distance: 61.2
click at [538, 619] on textarea "Здравствуйте! Чтофб найти Ваш заказ нам нужна доп. информация - подскажите, пож…" at bounding box center [507, 617] width 355 height 113
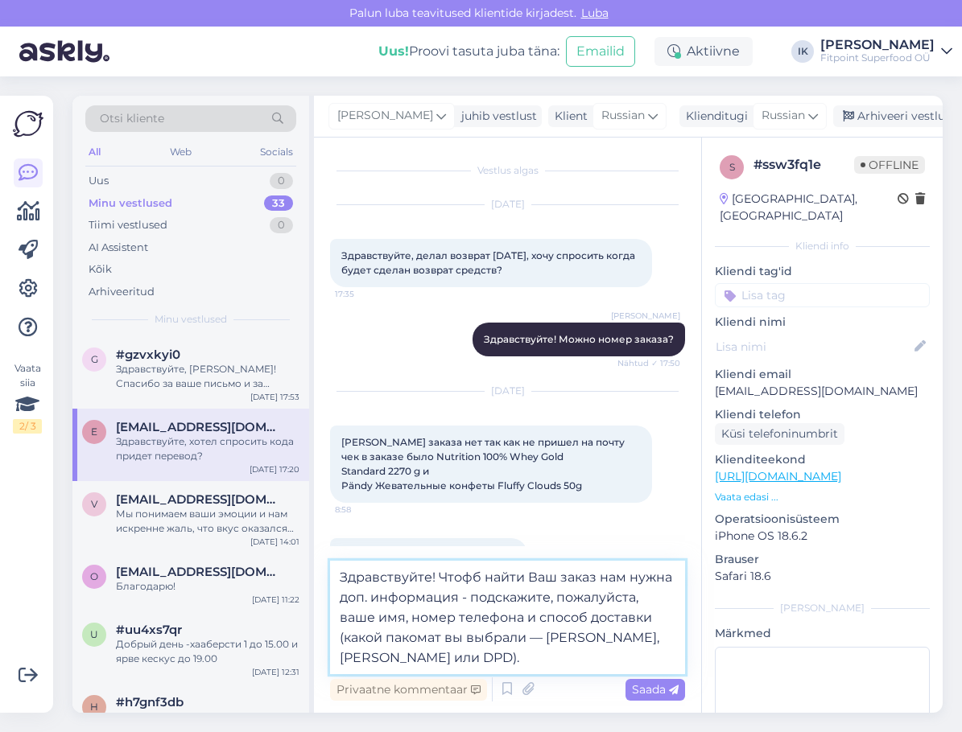
drag, startPoint x: 668, startPoint y: 640, endPoint x: 648, endPoint y: 643, distance: 20.4
click at [668, 640] on textarea "Здравствуйте! Чтофб найти Ваш заказ нам нужна доп. информация - подскажите, пож…" at bounding box center [507, 617] width 355 height 113
click at [512, 648] on textarea "Здравствуйте! Чтофб найти Ваш заказ нам нужна доп. информация - подскажите, пож…" at bounding box center [507, 617] width 355 height 113
click at [643, 591] on textarea "Здравствуйте! Чтофб найти Ваш заказ нам нужна доп. информация - подскажите, пож…" at bounding box center [507, 617] width 355 height 113
click at [505, 664] on textarea "Здравствуйте! Чтофб найти Ваш заказ нам нужна доп. информация - подскажите, пож…" at bounding box center [507, 617] width 355 height 113
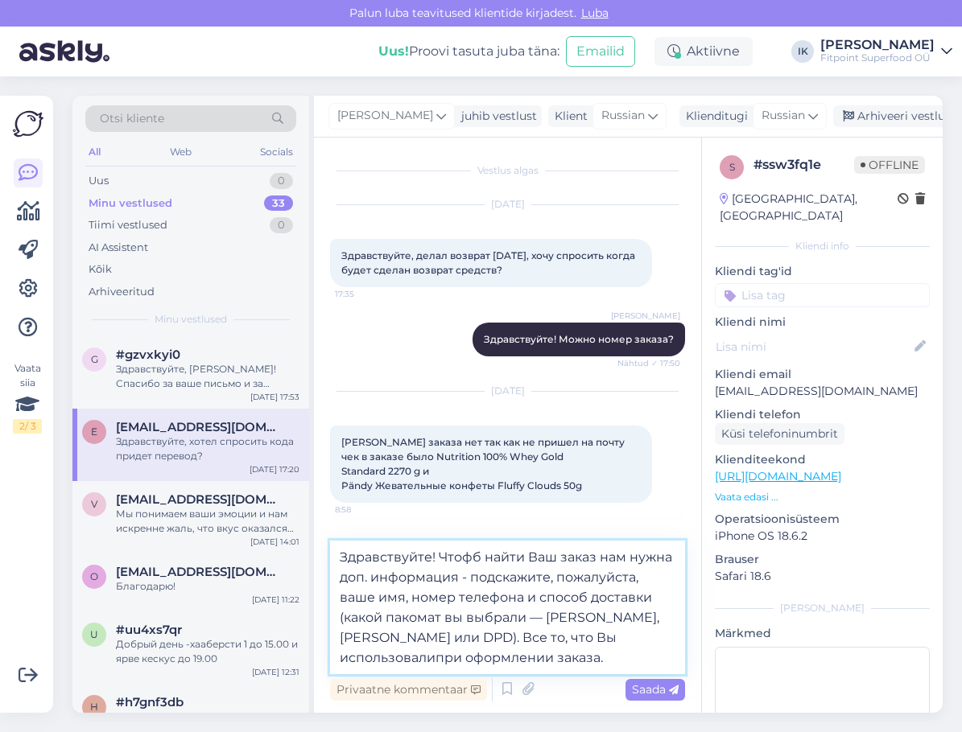
click at [566, 644] on textarea "Здравствуйте! Чтофб найти Ваш заказ нам нужна доп. информация - подскажите, пож…" at bounding box center [507, 608] width 355 height 134
click at [574, 642] on textarea "Здравствуйте! Чтофб найти Ваш заказ нам нужна доп. информация - подскажите, пож…" at bounding box center [507, 608] width 355 height 134
click at [554, 660] on textarea "Здравствуйте! Чтофб найти Ваш заказ нам нужна доп. информация - подскажите, пож…" at bounding box center [507, 608] width 355 height 134
drag, startPoint x: 607, startPoint y: 661, endPoint x: 301, endPoint y: 550, distance: 325.6
click at [301, 550] on div "Otsi kliente All Web Socials Uus 0 Minu vestlused 33 Tiimi vestlused 0 AI Assis…" at bounding box center [507, 404] width 870 height 617
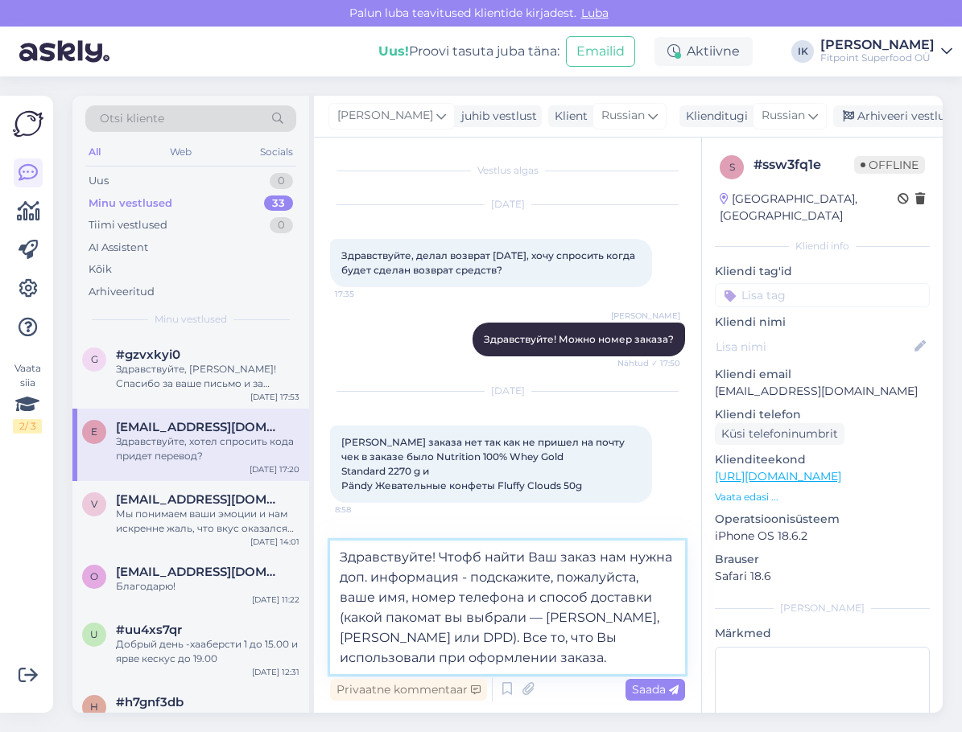
paste textarea "Чтобы мы могли найти ваш заказ, нам понадобится немного дополнительной информац…"
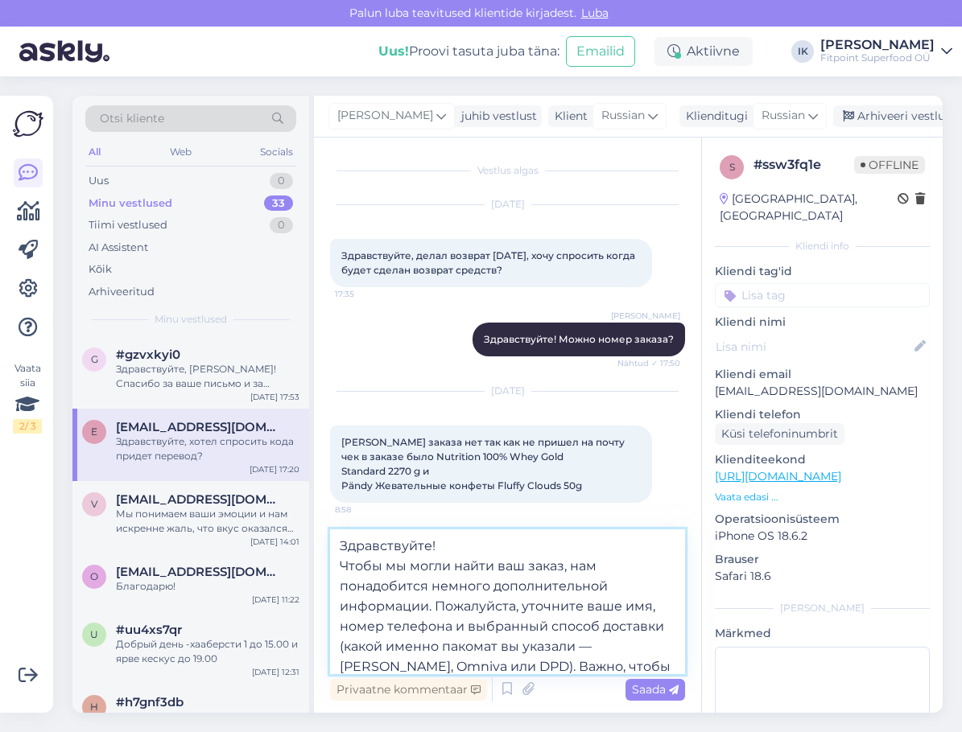
scroll to position [40, 0]
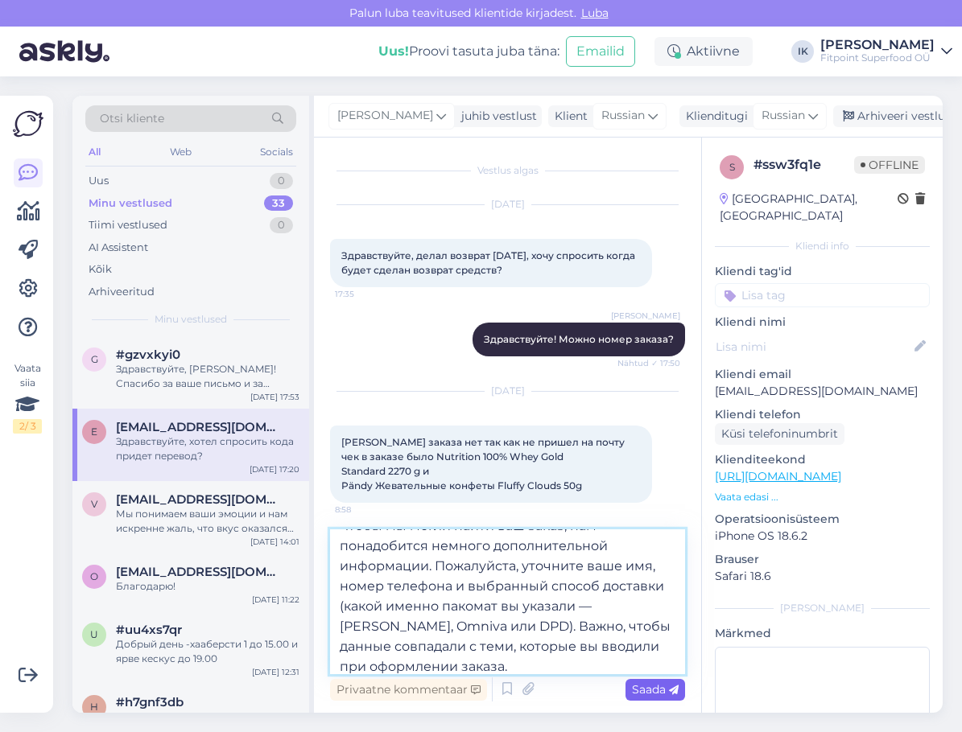
type textarea "Здравствуйте! Чтобы мы могли найти ваш заказ, нам понадобится немного дополните…"
click at [647, 690] on span "Saada" at bounding box center [655, 689] width 47 height 14
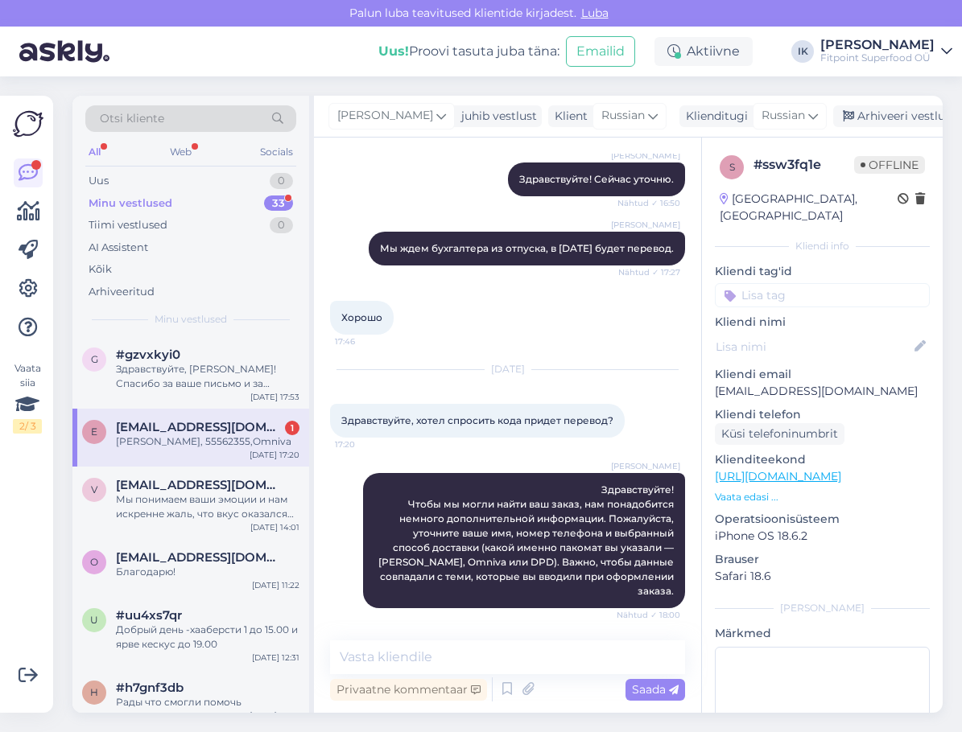
scroll to position [2165, 0]
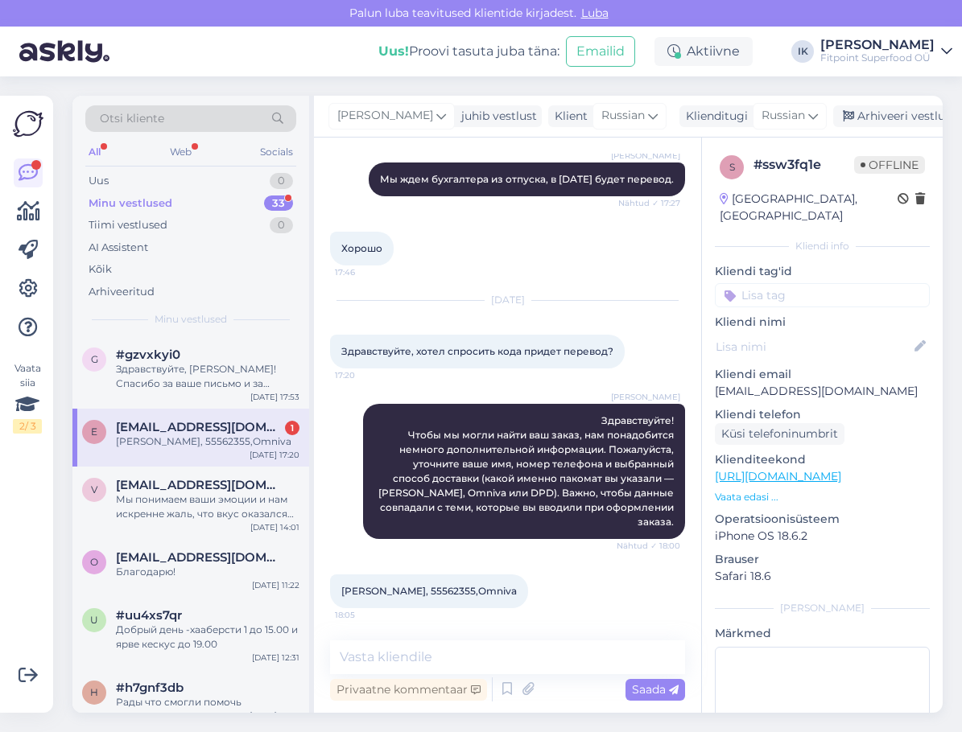
click at [437, 583] on div "[PERSON_NAME], 55562355,Omniva 18:05" at bounding box center [429, 592] width 198 height 34
click at [435, 591] on span "[PERSON_NAME], 55562355,Omniva" at bounding box center [428, 591] width 175 height 12
copy span "55562355"
click at [466, 666] on textarea at bounding box center [507, 658] width 355 height 34
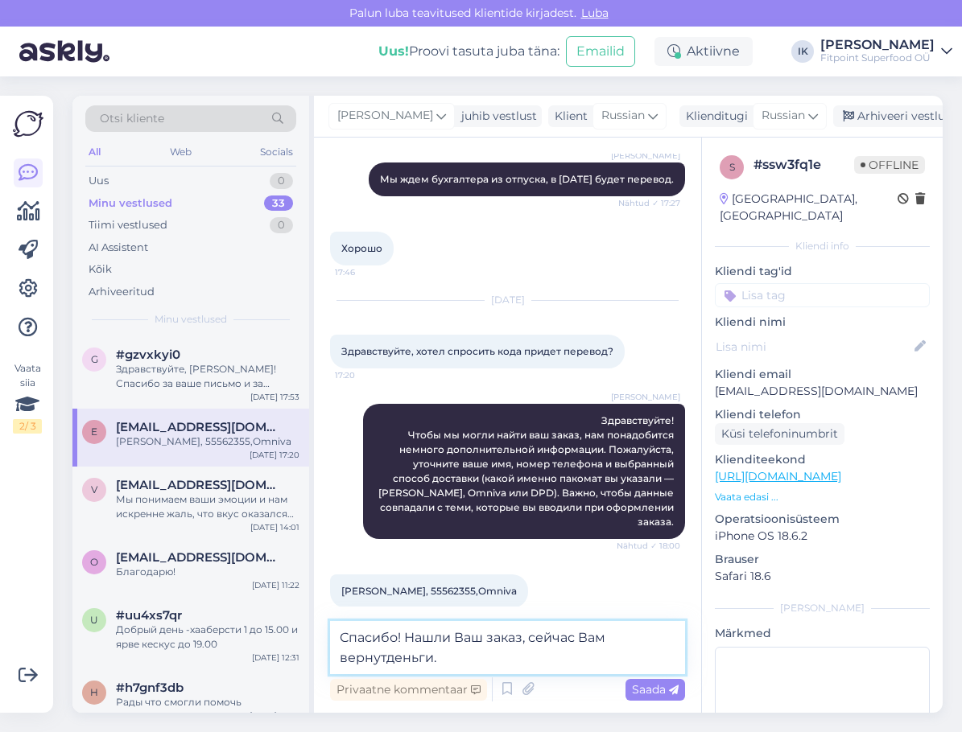
click at [385, 661] on textarea "Спасибо! Нашли Ваш заказ, сейчас Вам вернутденьги." at bounding box center [507, 647] width 355 height 53
click at [469, 661] on textarea "Спасибо! Нашли Ваш заказ, сейчас Вам вернут деньги." at bounding box center [507, 647] width 355 height 53
type textarea "Спасибо! Нашли Ваш заказ, сейчас Вам вернут деньги."
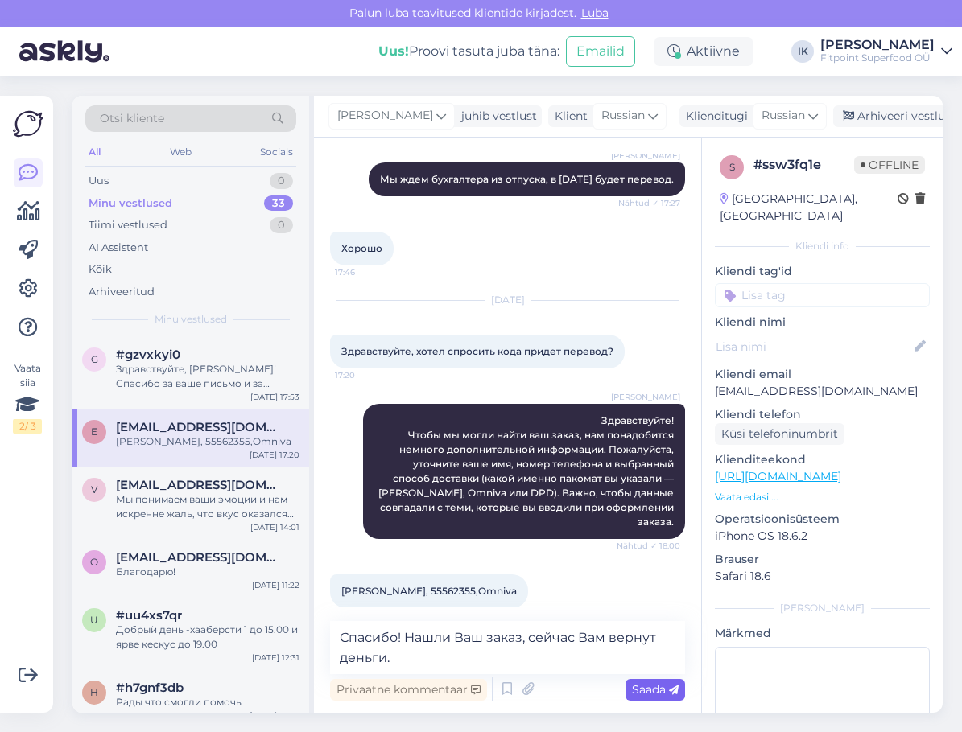
click at [649, 693] on span "Saada" at bounding box center [655, 689] width 47 height 14
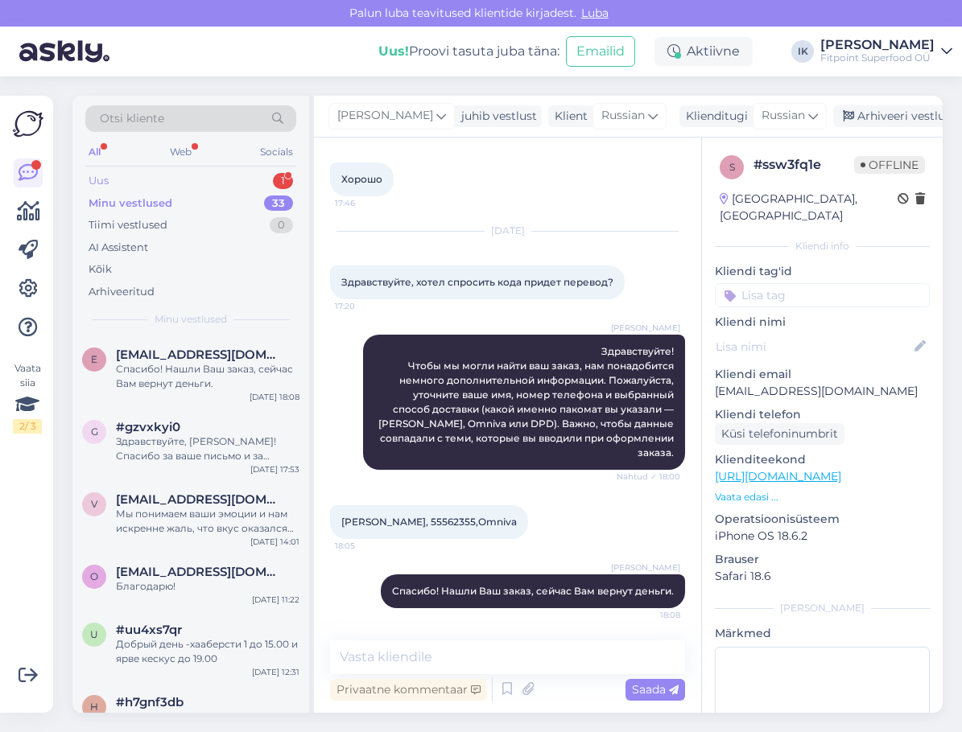
click at [214, 173] on div "Uus 1" at bounding box center [190, 181] width 211 height 23
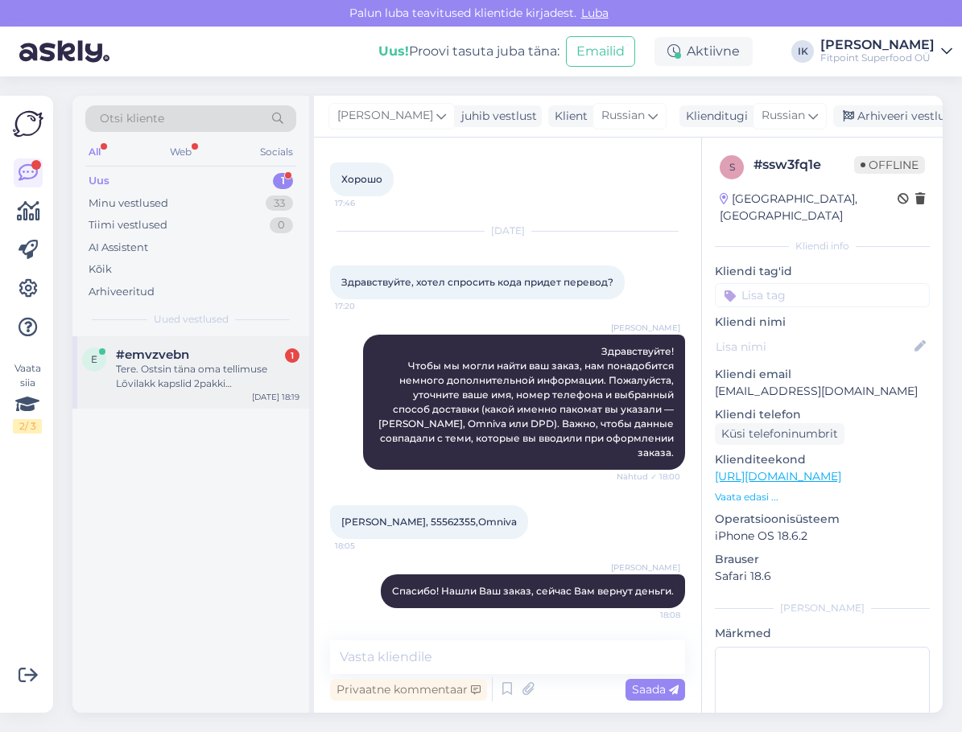
click at [241, 393] on div "e #emvzvebn 1 Tere. Ostsin täna oma tellimuse Lõvilakk kapslid 2pakki [PERSON_N…" at bounding box center [190, 372] width 237 height 72
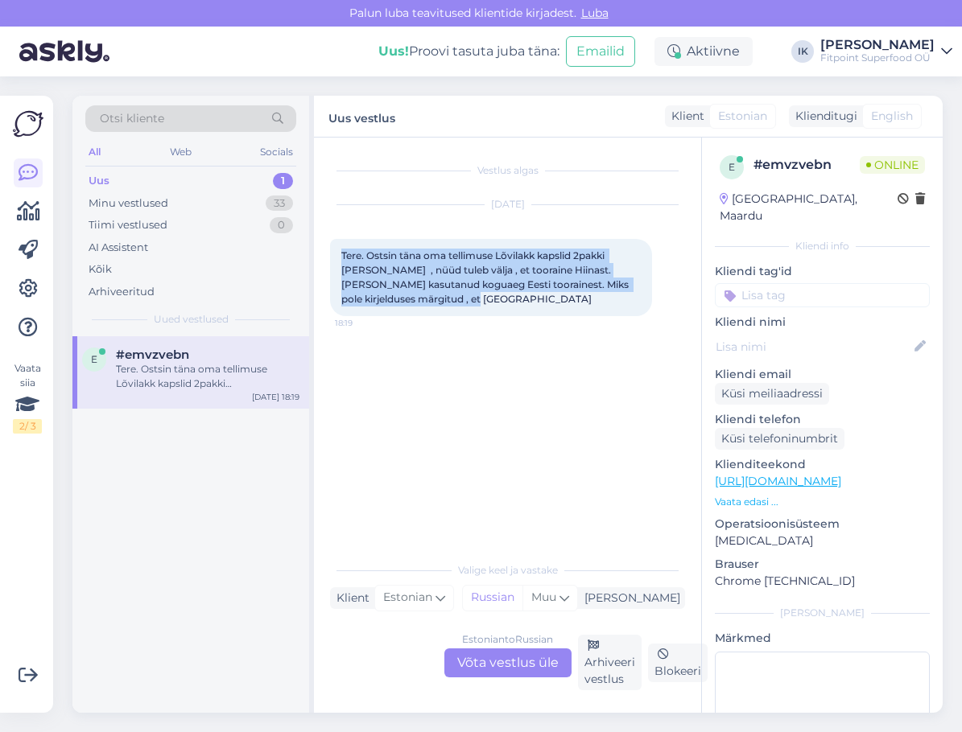
drag, startPoint x: 479, startPoint y: 303, endPoint x: 320, endPoint y: 248, distance: 167.7
click at [320, 248] on div "Vestlus algas [DATE] Tere. Ostsin täna oma tellimuse Lõvilakk kapslid 2pakki [P…" at bounding box center [507, 425] width 387 height 575
click at [541, 370] on div "Vestlus algas [DATE] Tere. Ostsin täna oma tellimuse Lõvilakk kapslid 2pakki [P…" at bounding box center [514, 346] width 369 height 385
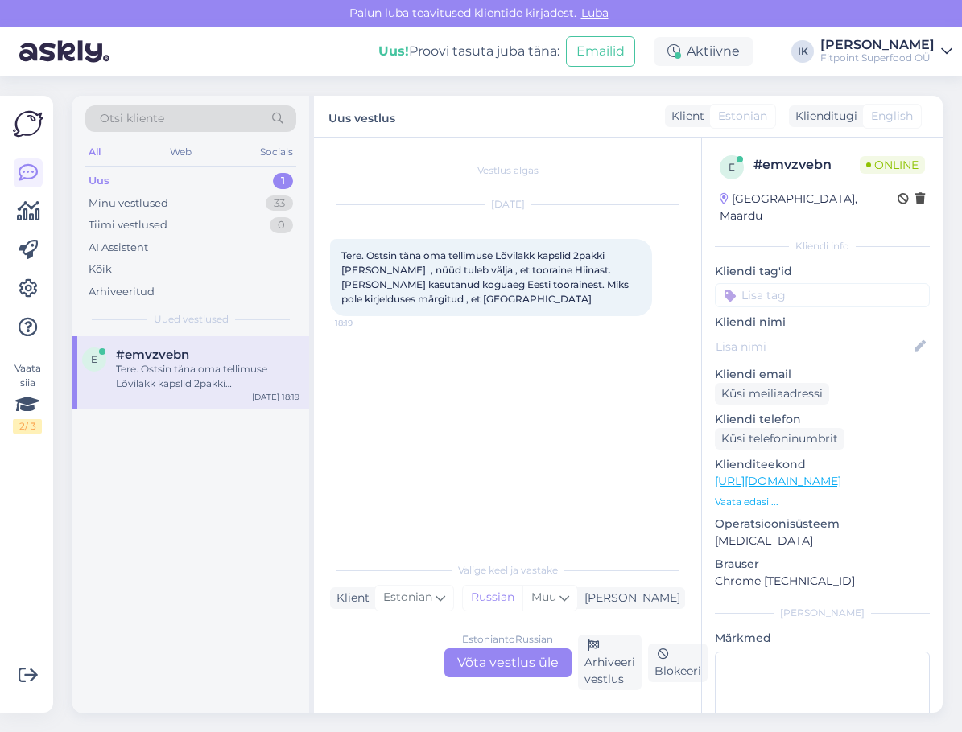
click at [812, 474] on link "[URL][DOMAIN_NAME]" at bounding box center [778, 481] width 126 height 14
click at [512, 669] on div "Estonian to Russian Võta vestlus üle" at bounding box center [507, 663] width 127 height 29
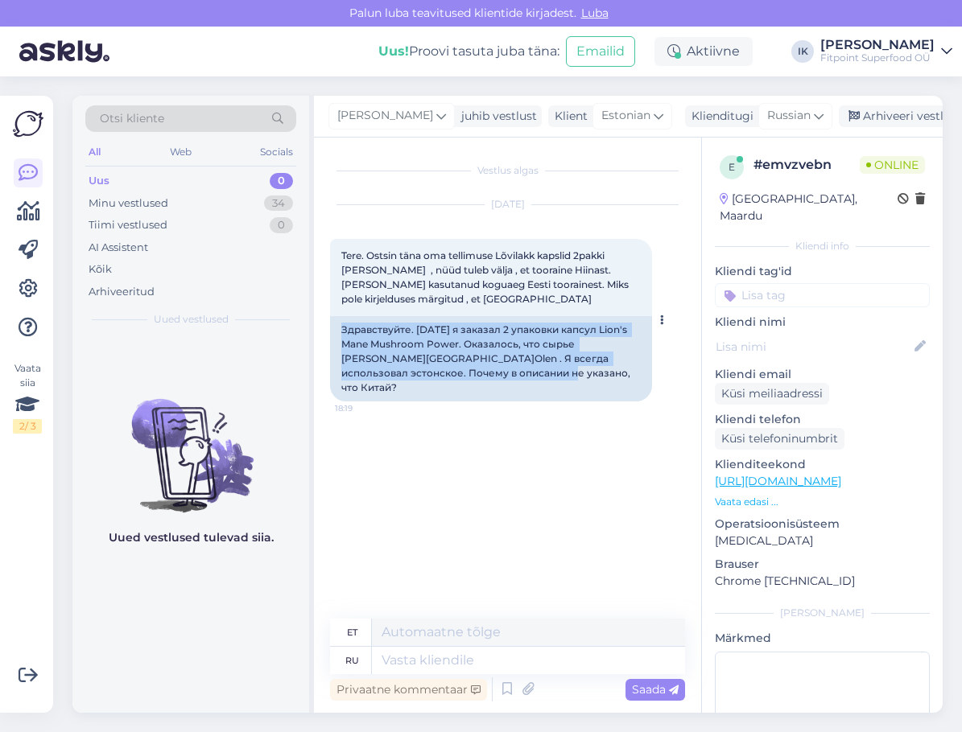
drag, startPoint x: 443, startPoint y: 371, endPoint x: 340, endPoint y: 319, distance: 114.4
click at [340, 319] on div "Здравствуйте. [DATE] я заказал 2 упаковки капсул Lion's Mane Mushroom Power. Ок…" at bounding box center [491, 358] width 322 height 85
copy div "Здравствуйте. [DATE] я заказал 2 упаковки капсул Lion's Mane Mushroom Power. Ок…"
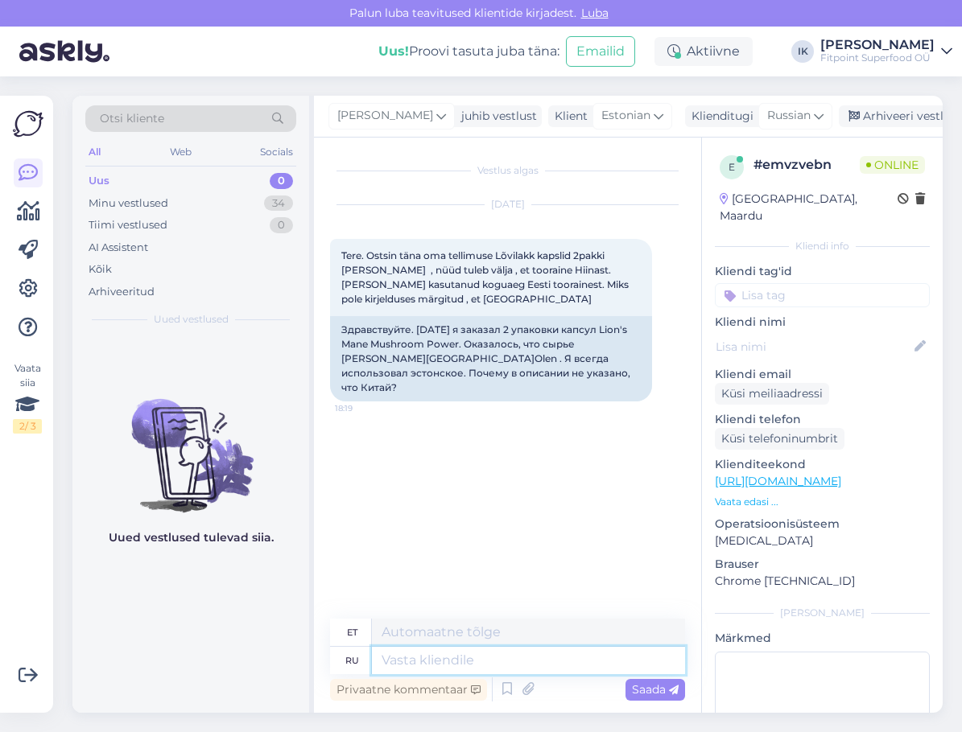
click at [473, 659] on textarea at bounding box center [528, 660] width 313 height 27
paste textarea "Здравствуйте! Спасибо за ваш отзыв и внимание к деталям. Мы всегда указываем ту…"
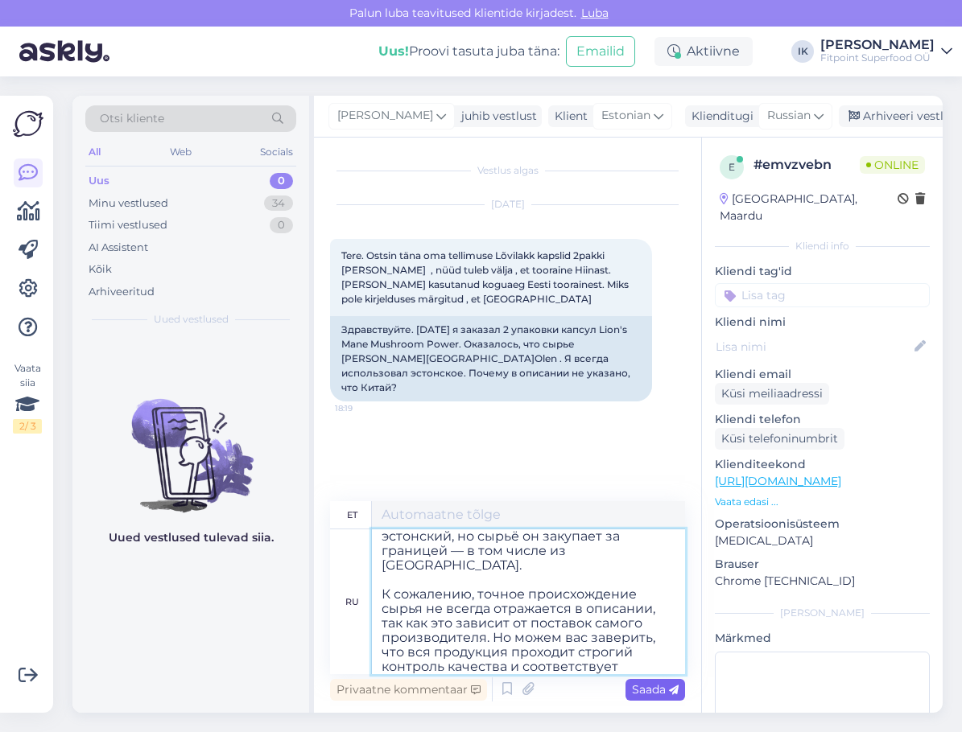
type textarea "Здравствуйте! Спасибо за ваш отзыв и внимание к деталям. Мы всегда указываем ту…"
type textarea "Tere! Täname tagasiside ja detailidele tähelepanu pööramise eest. Esitame toote…"
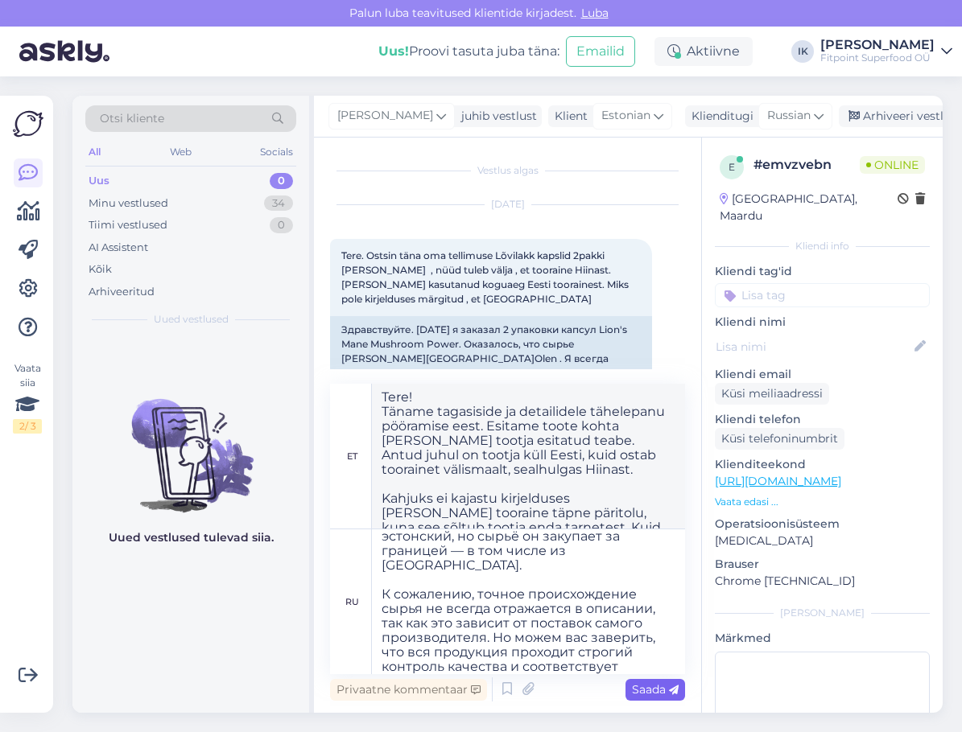
click at [657, 692] on span "Saada" at bounding box center [655, 689] width 47 height 14
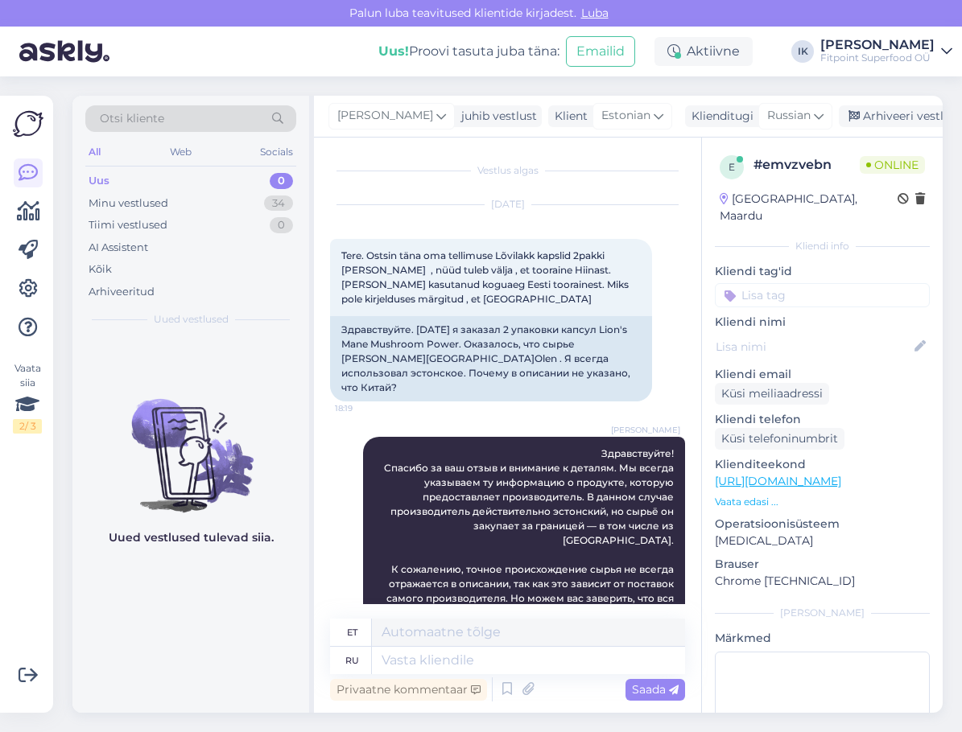
scroll to position [187, 0]
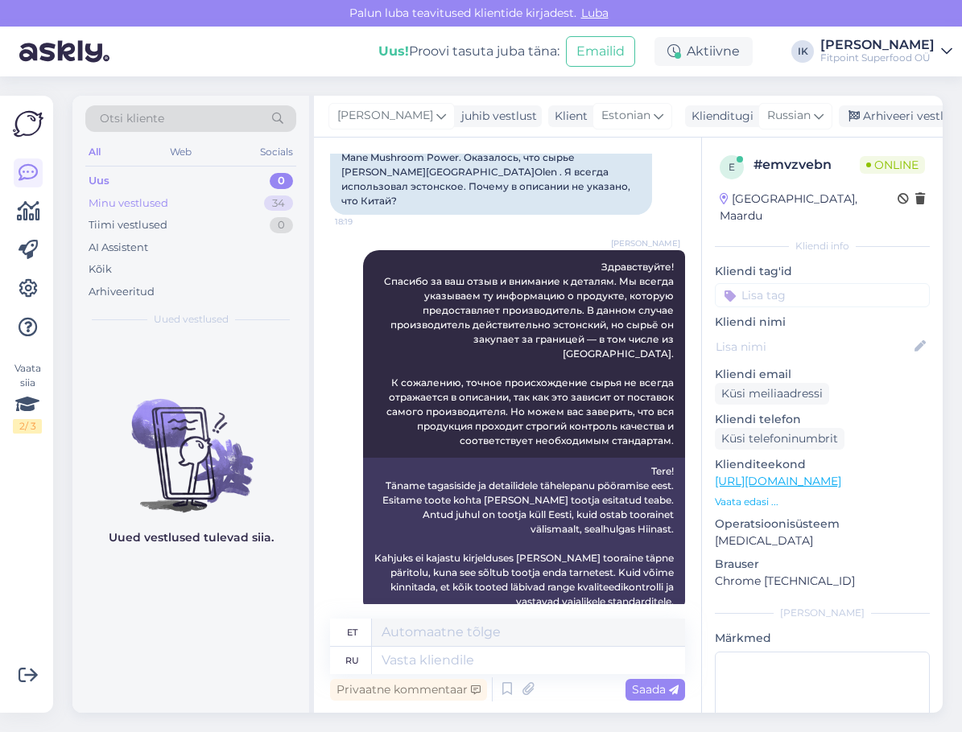
click at [253, 197] on div "Minu vestlused 34" at bounding box center [190, 203] width 211 height 23
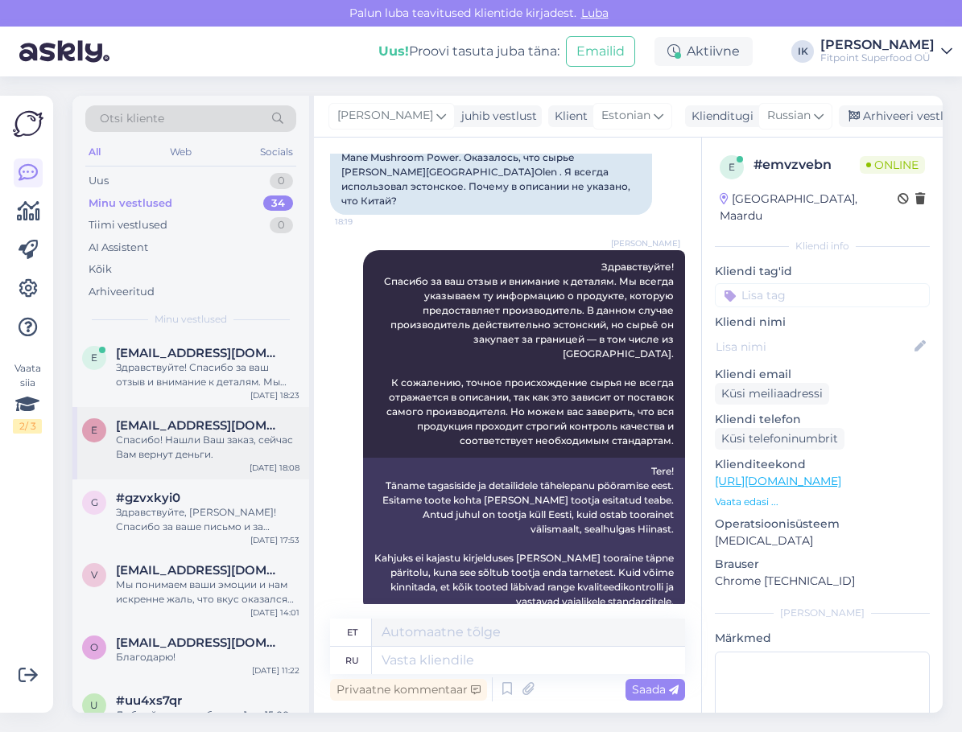
scroll to position [0, 0]
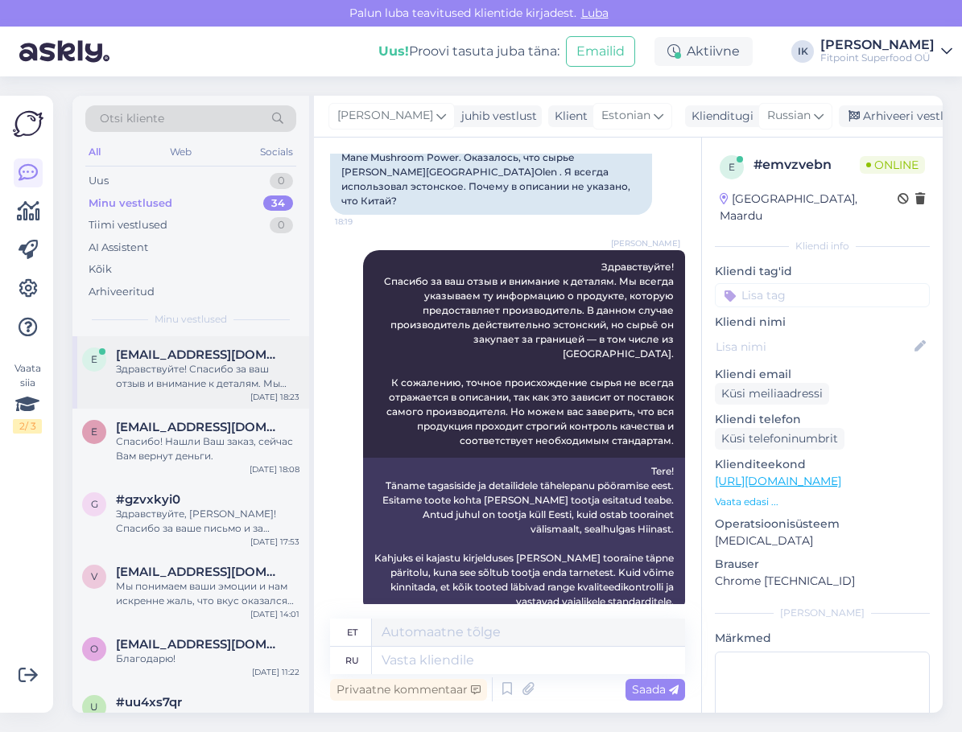
click at [218, 377] on div "Здравствуйте! Спасибо за ваш отзыв и внимание к деталям. Мы всегда указываем ту…" at bounding box center [207, 376] width 183 height 29
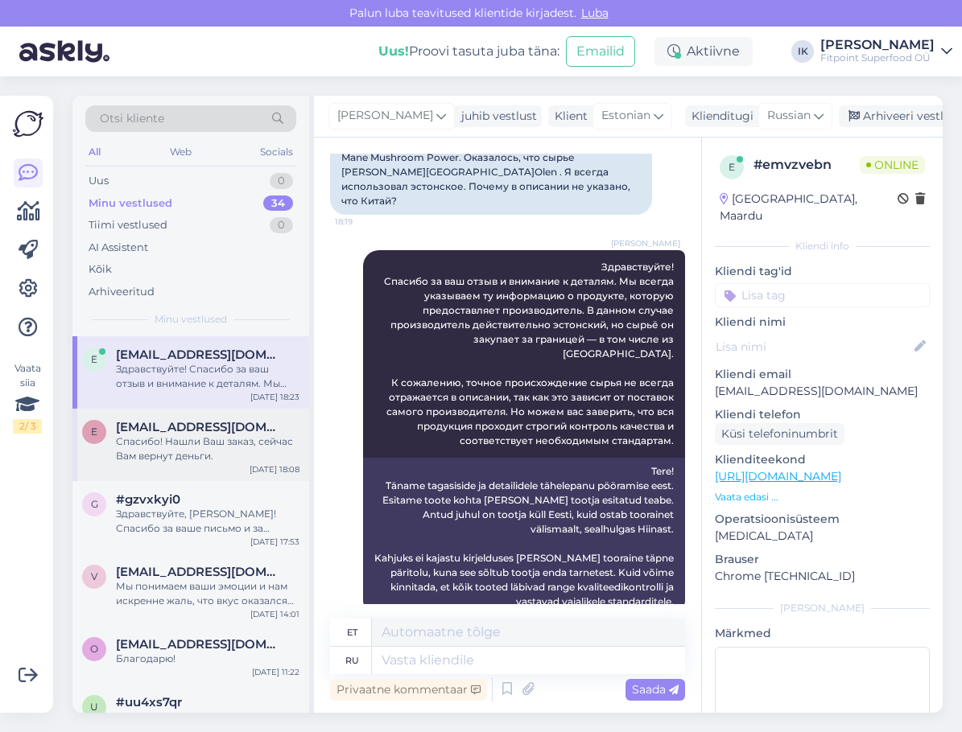
click at [218, 443] on div "Спасибо! Нашли Ваш заказ, сейчас Вам вернут деньги." at bounding box center [207, 449] width 183 height 29
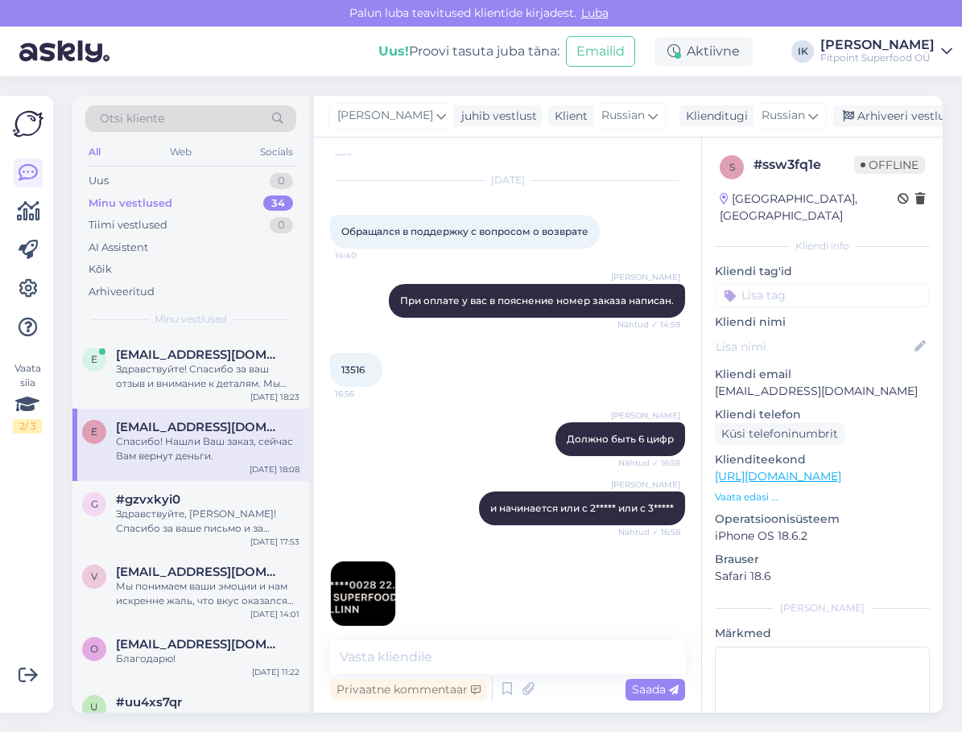
scroll to position [625, 0]
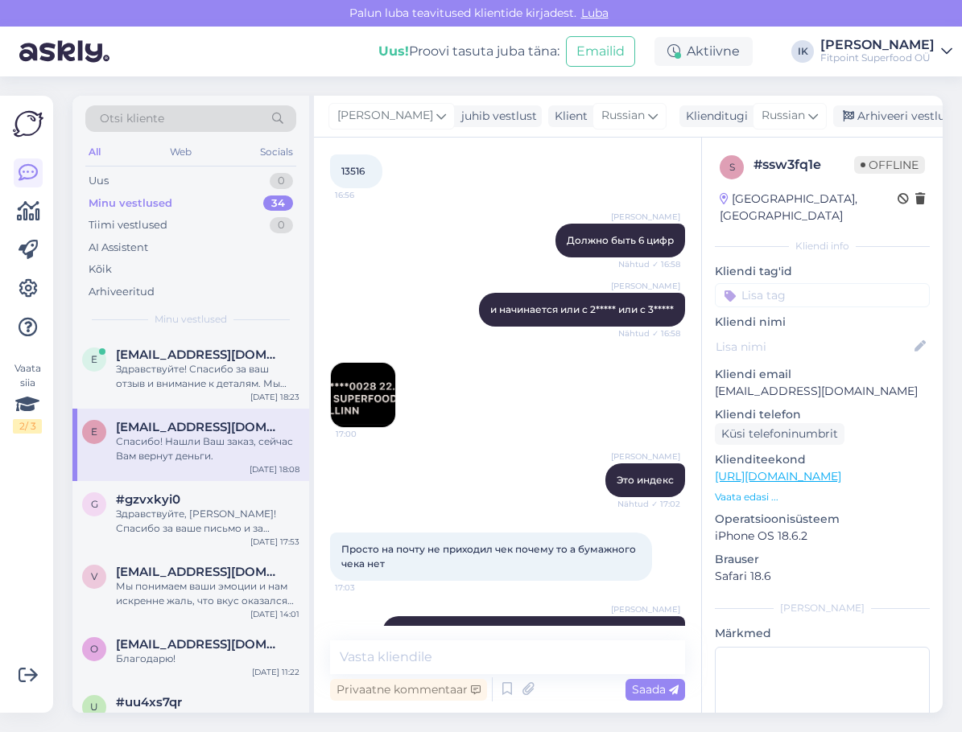
click at [371, 378] on img at bounding box center [363, 395] width 64 height 64
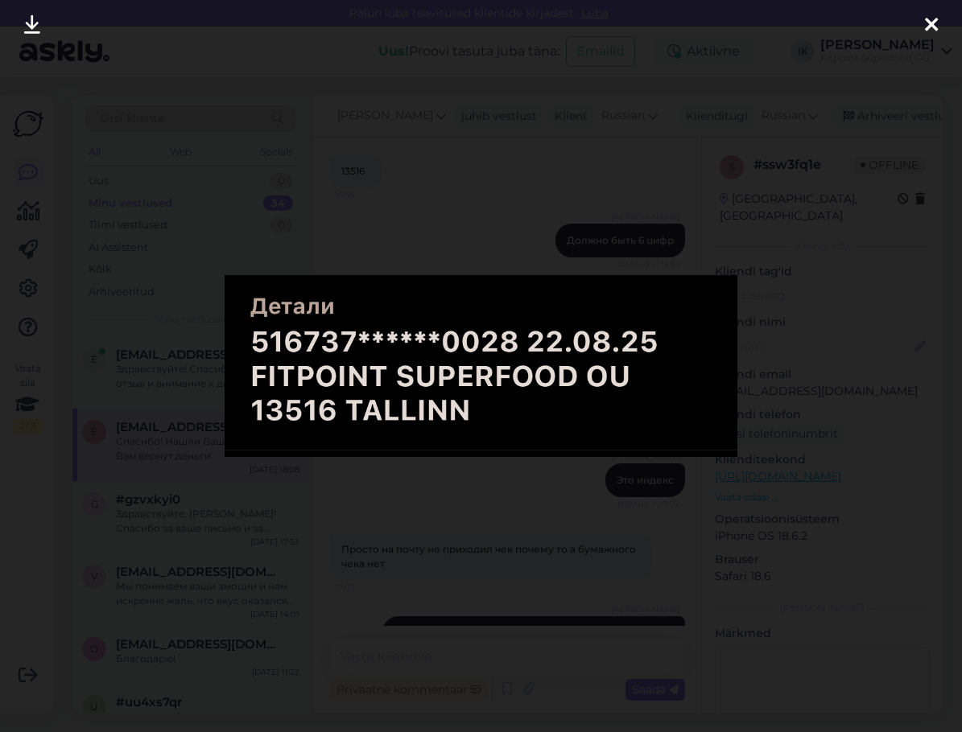
click at [566, 537] on div at bounding box center [481, 366] width 962 height 732
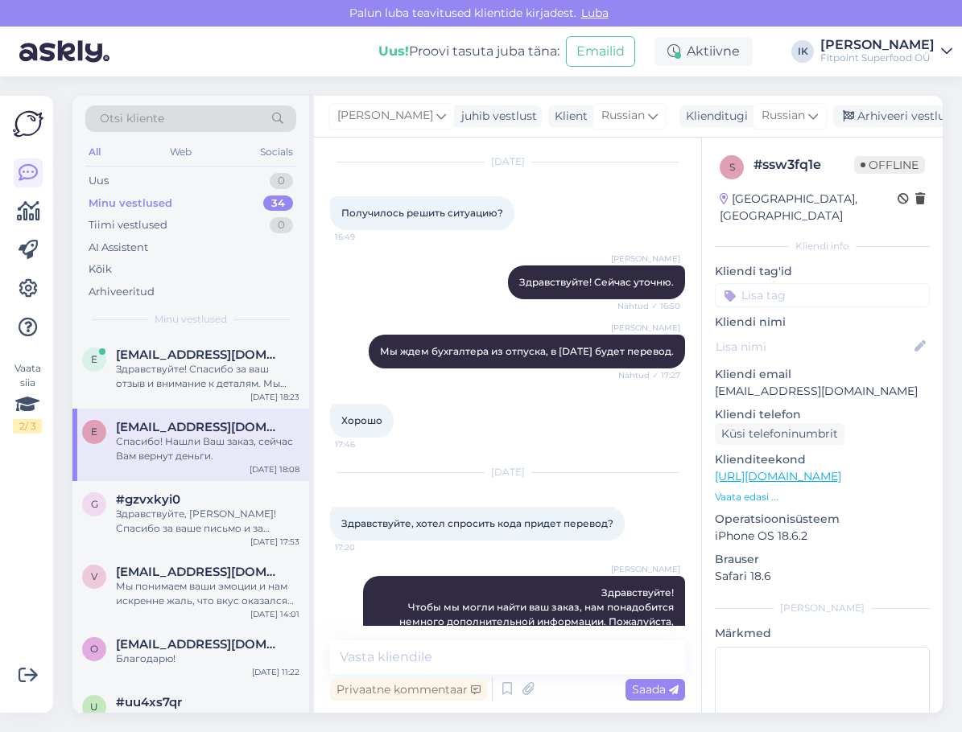
scroll to position [2235, 0]
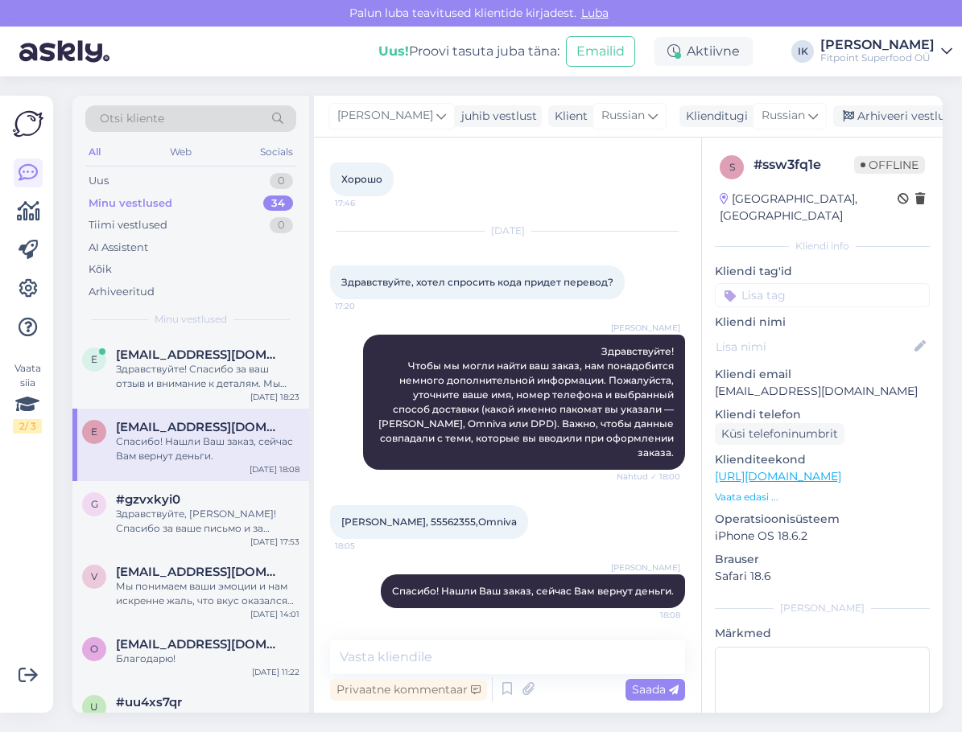
click at [444, 521] on span "[PERSON_NAME], 55562355,Omniva" at bounding box center [428, 522] width 175 height 12
copy span "55562355"
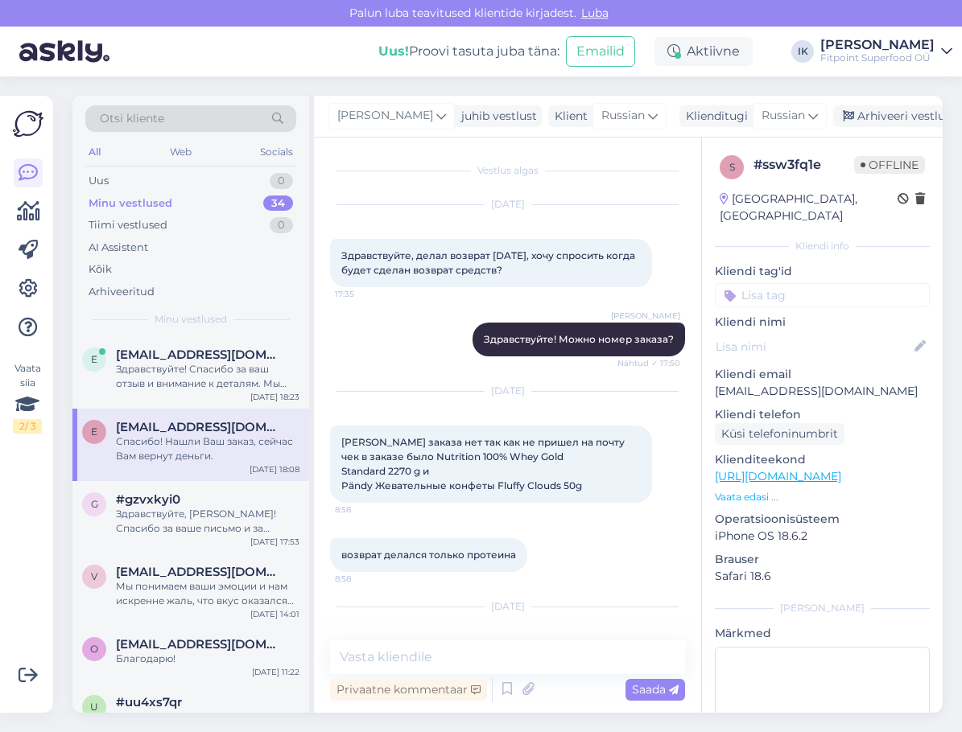
scroll to position [241, 0]
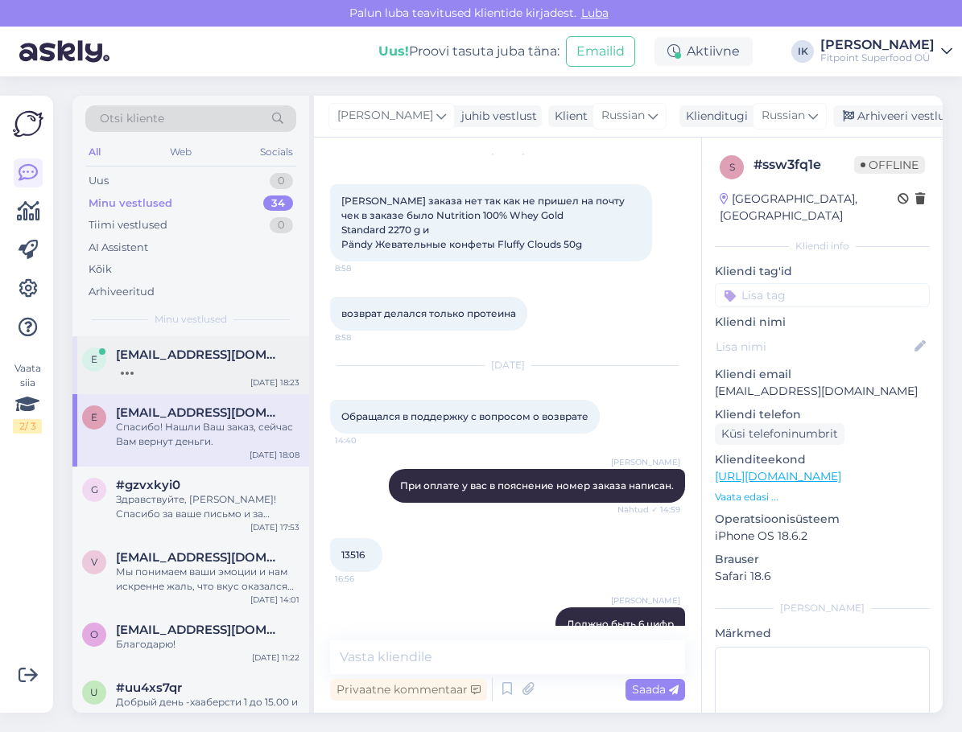
click at [224, 366] on div at bounding box center [207, 369] width 183 height 14
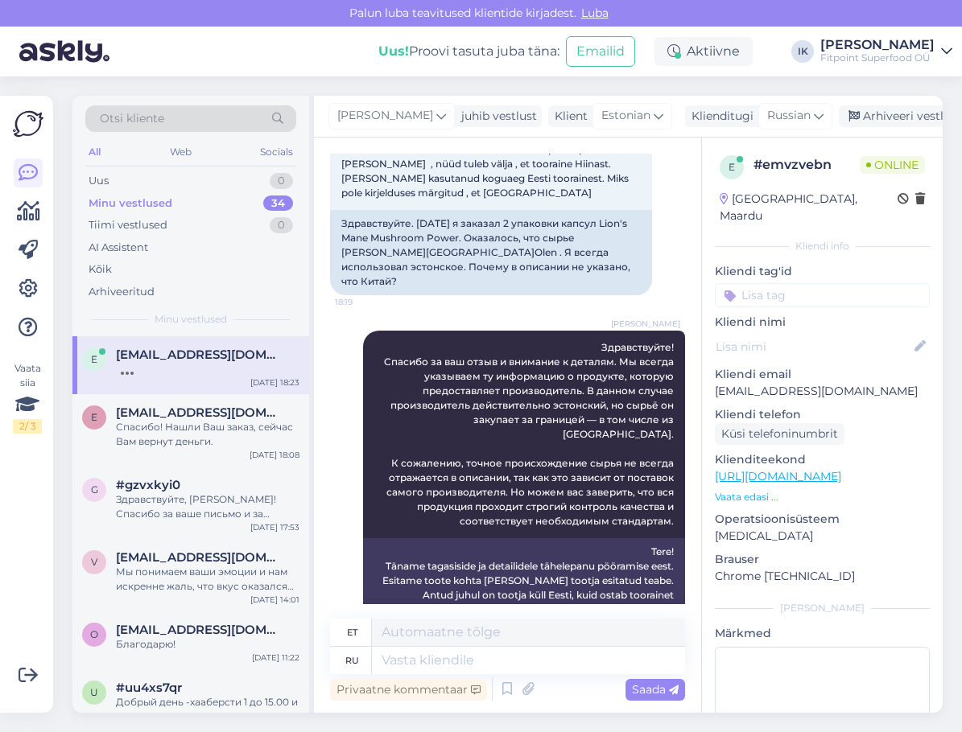
scroll to position [341, 0]
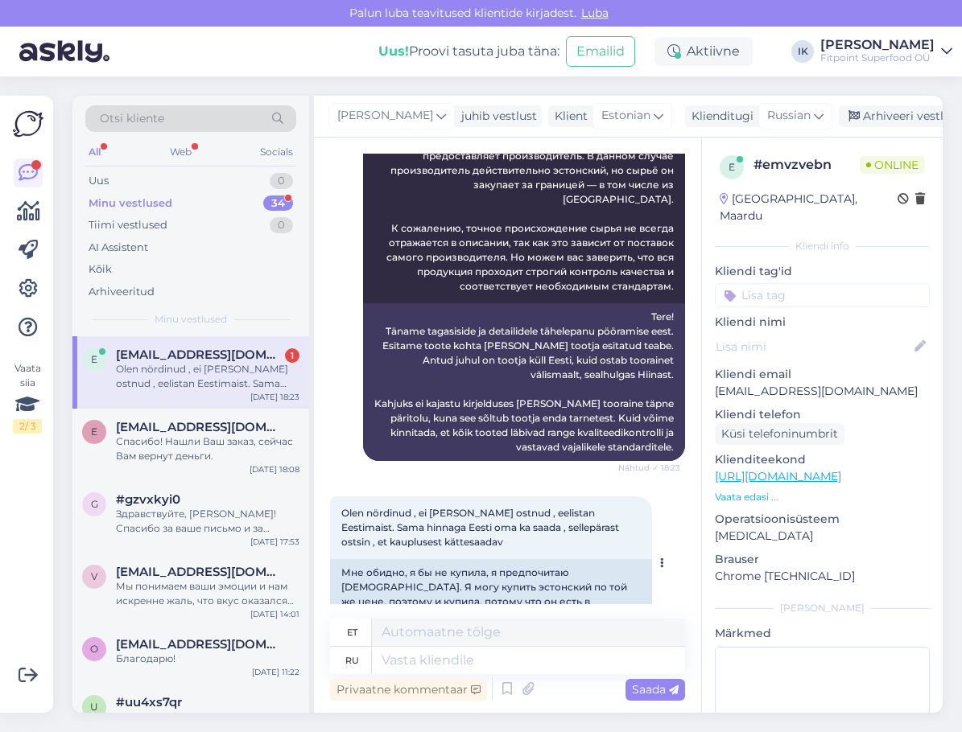
click at [571, 582] on div "Мне обидно, я бы не купила, я предпочитаю [DEMOGRAPHIC_DATA]. Я могу купить эст…" at bounding box center [491, 594] width 322 height 71
click at [244, 442] on div "Спасибо! Нашли Ваш заказ, сейчас Вам вернут деньги." at bounding box center [207, 449] width 183 height 29
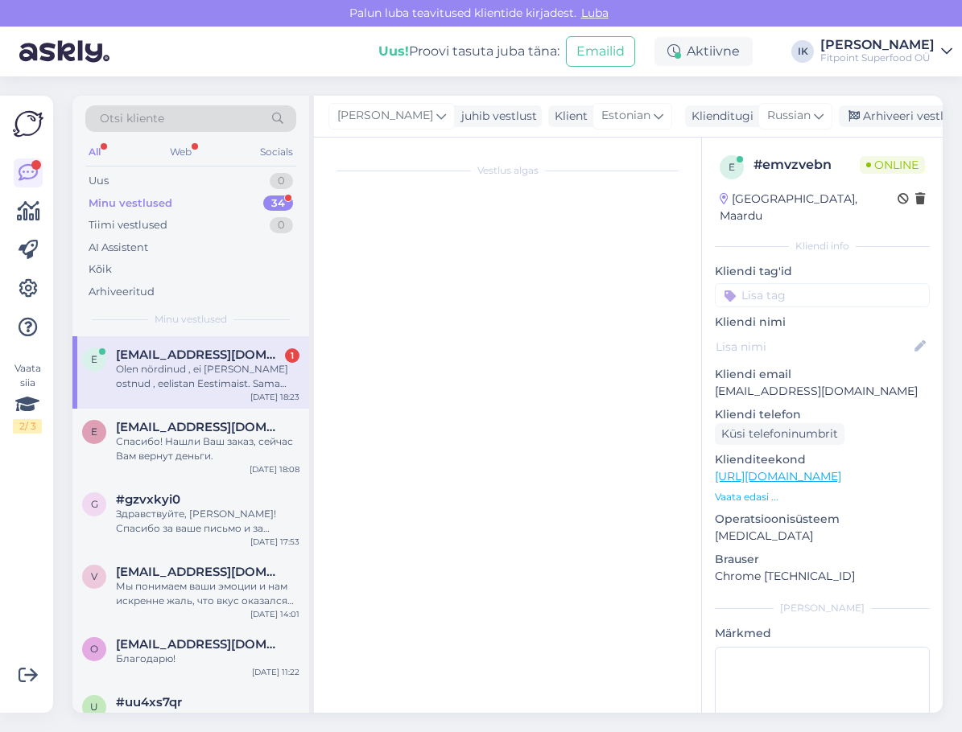
scroll to position [0, 0]
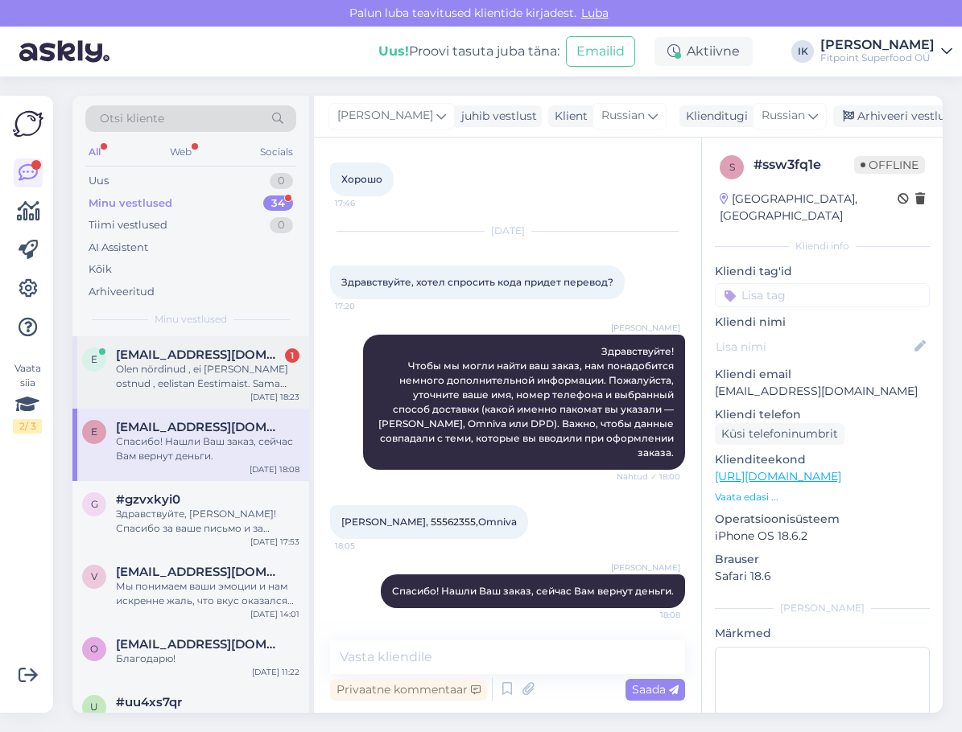
click at [236, 377] on div "Olen nördinud , ei [PERSON_NAME] ostnud , eelistan Eestimaist. Sama hinnaga Ees…" at bounding box center [207, 376] width 183 height 29
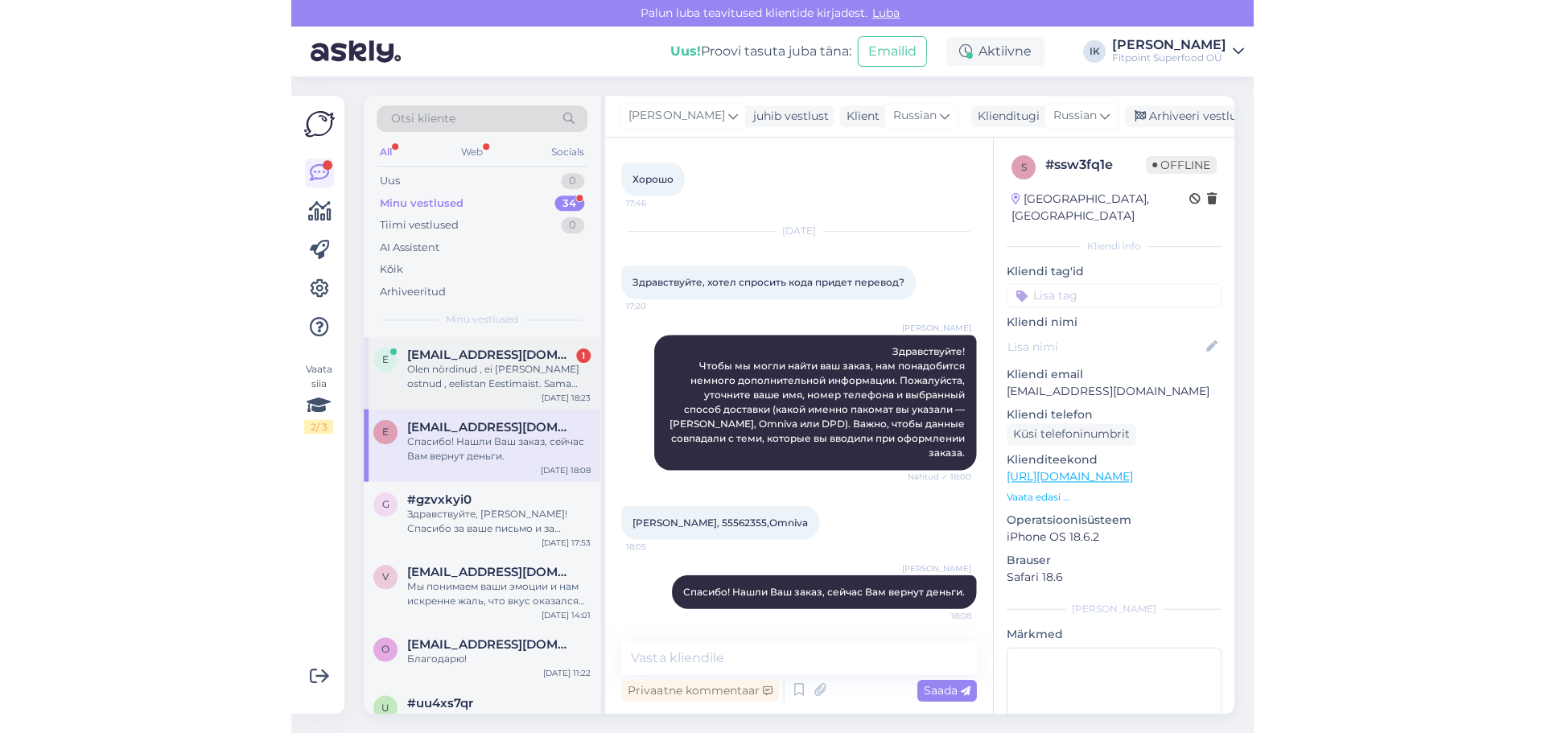
scroll to position [251, 0]
